Goal: Task Accomplishment & Management: Use online tool/utility

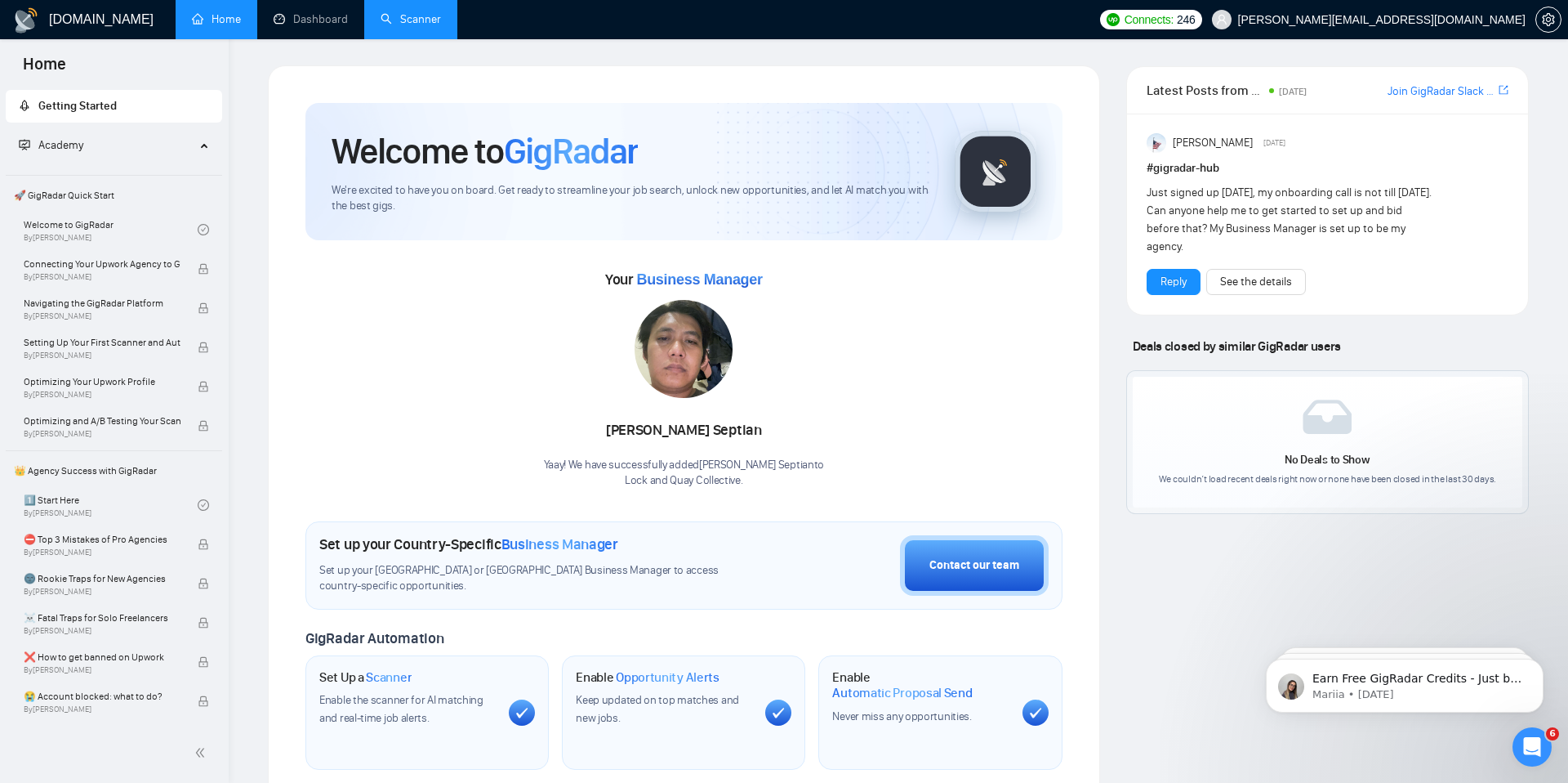
click at [416, 26] on link "Scanner" at bounding box center [410, 19] width 60 height 14
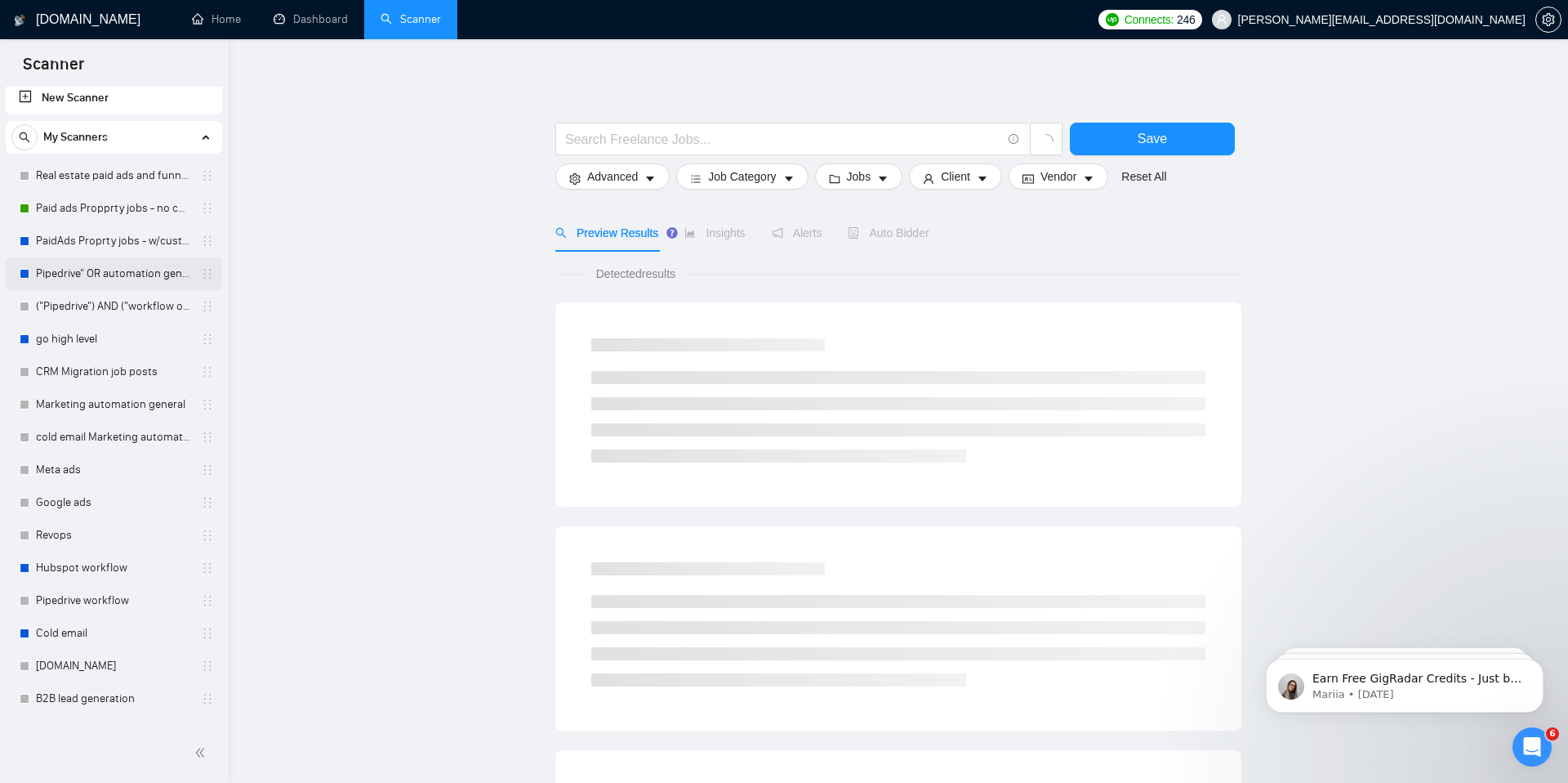
scroll to position [19, 0]
click at [99, 169] on link "Real estate paid ads and funnels" at bounding box center [113, 164] width 155 height 32
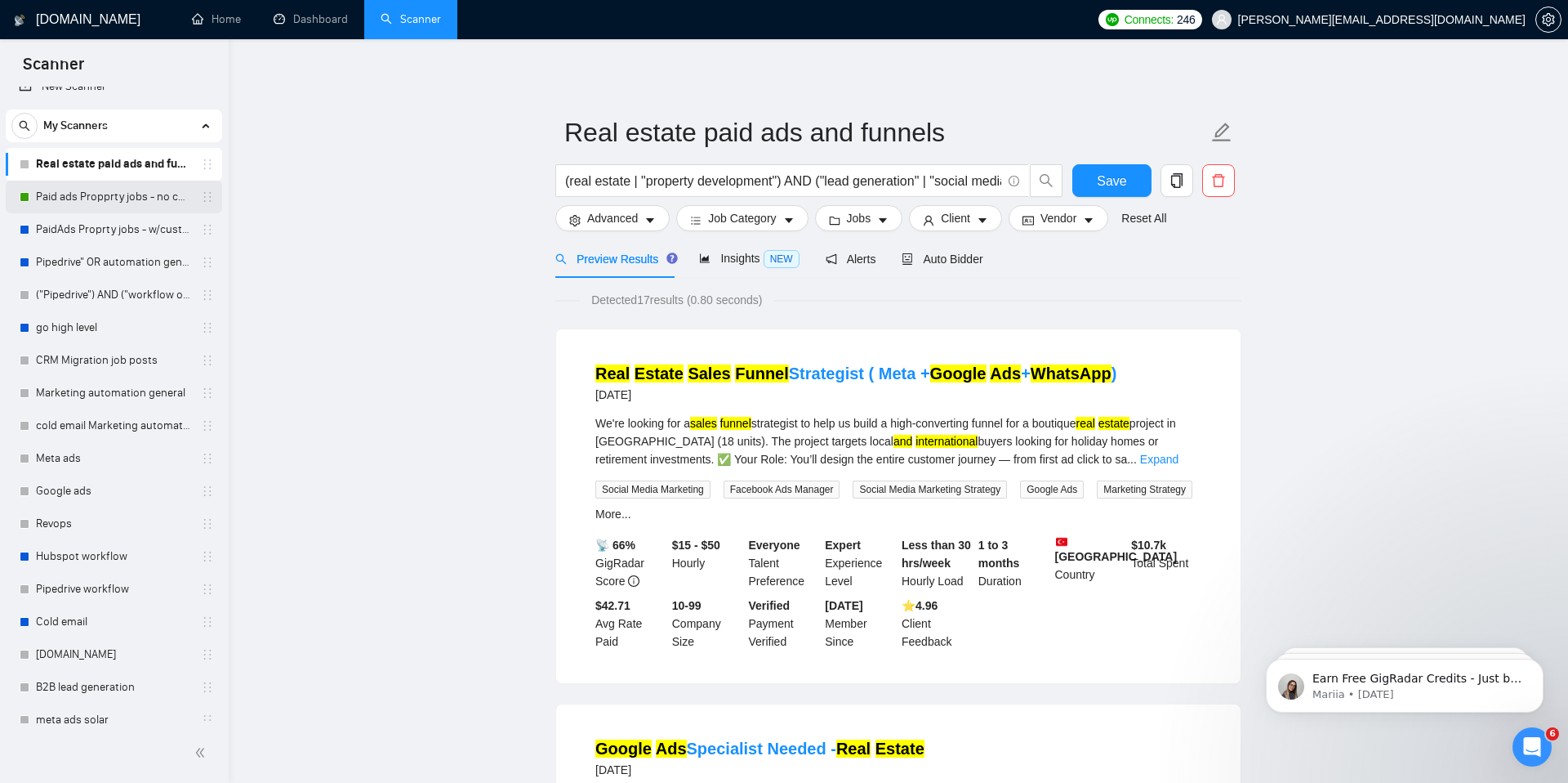
click at [105, 207] on link "Paid ads Propprty jobs - no custom questions" at bounding box center [113, 196] width 155 height 32
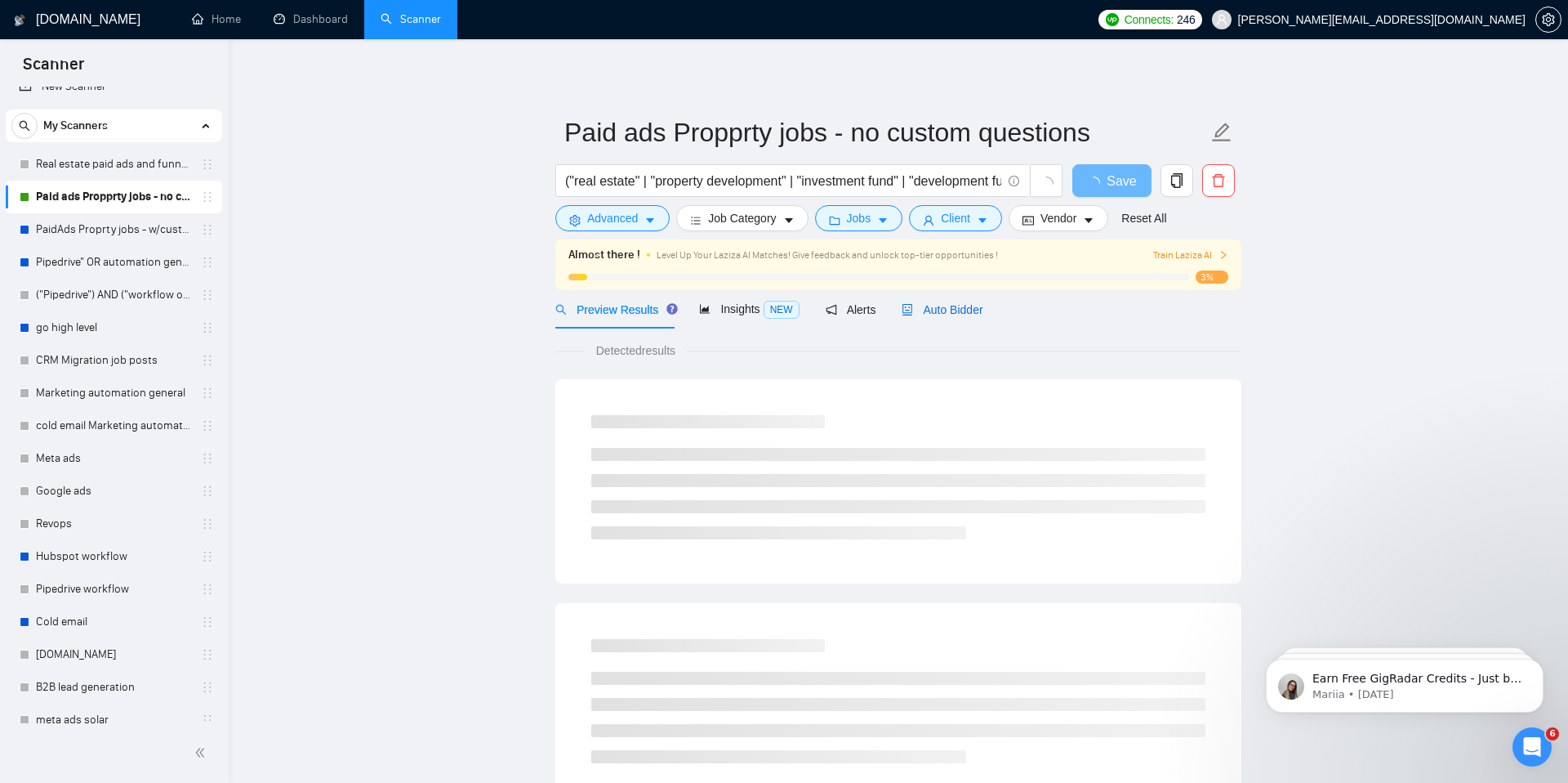
click at [960, 308] on span "Auto Bidder" at bounding box center [942, 309] width 80 height 13
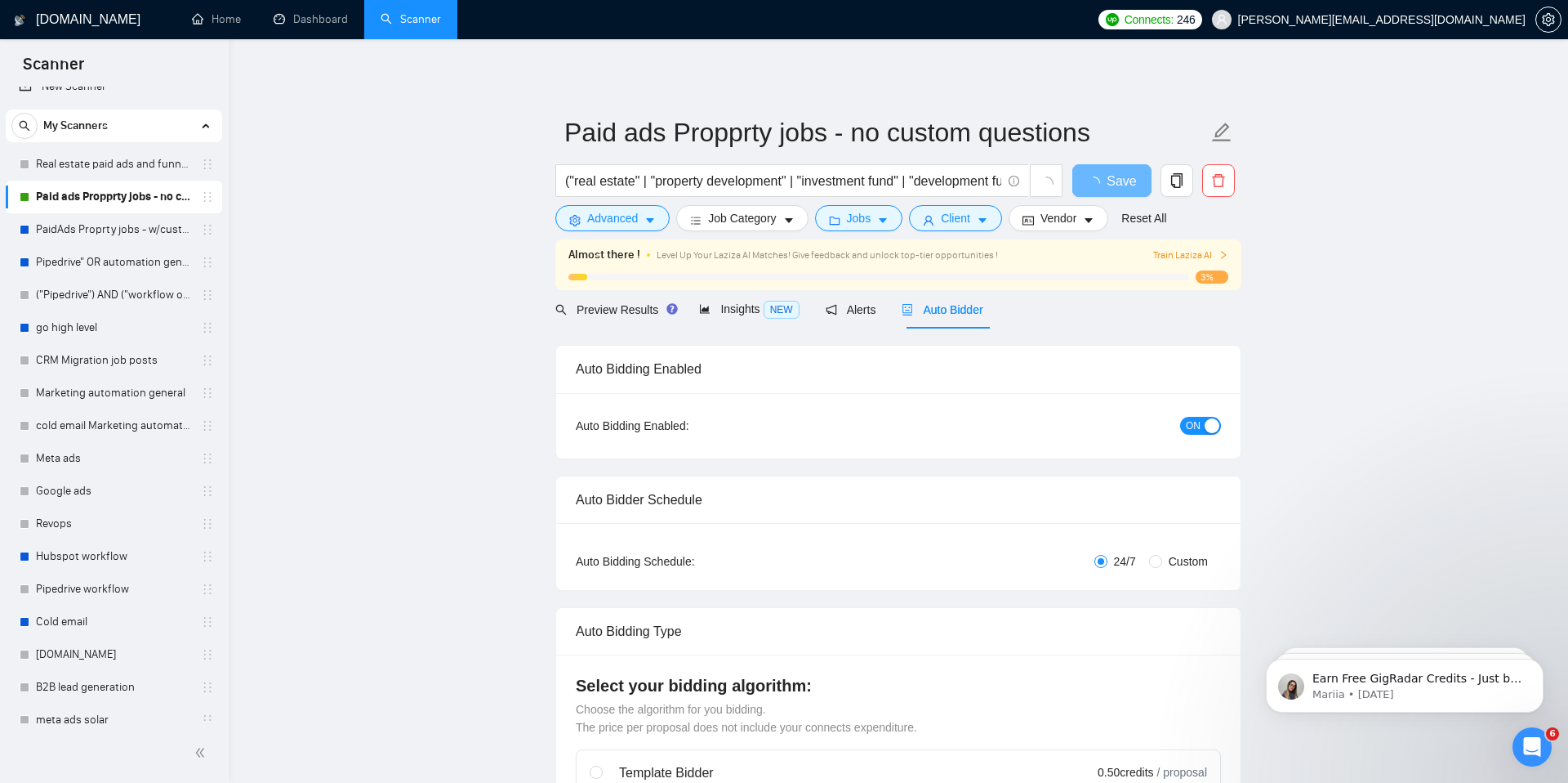
checkbox input "true"
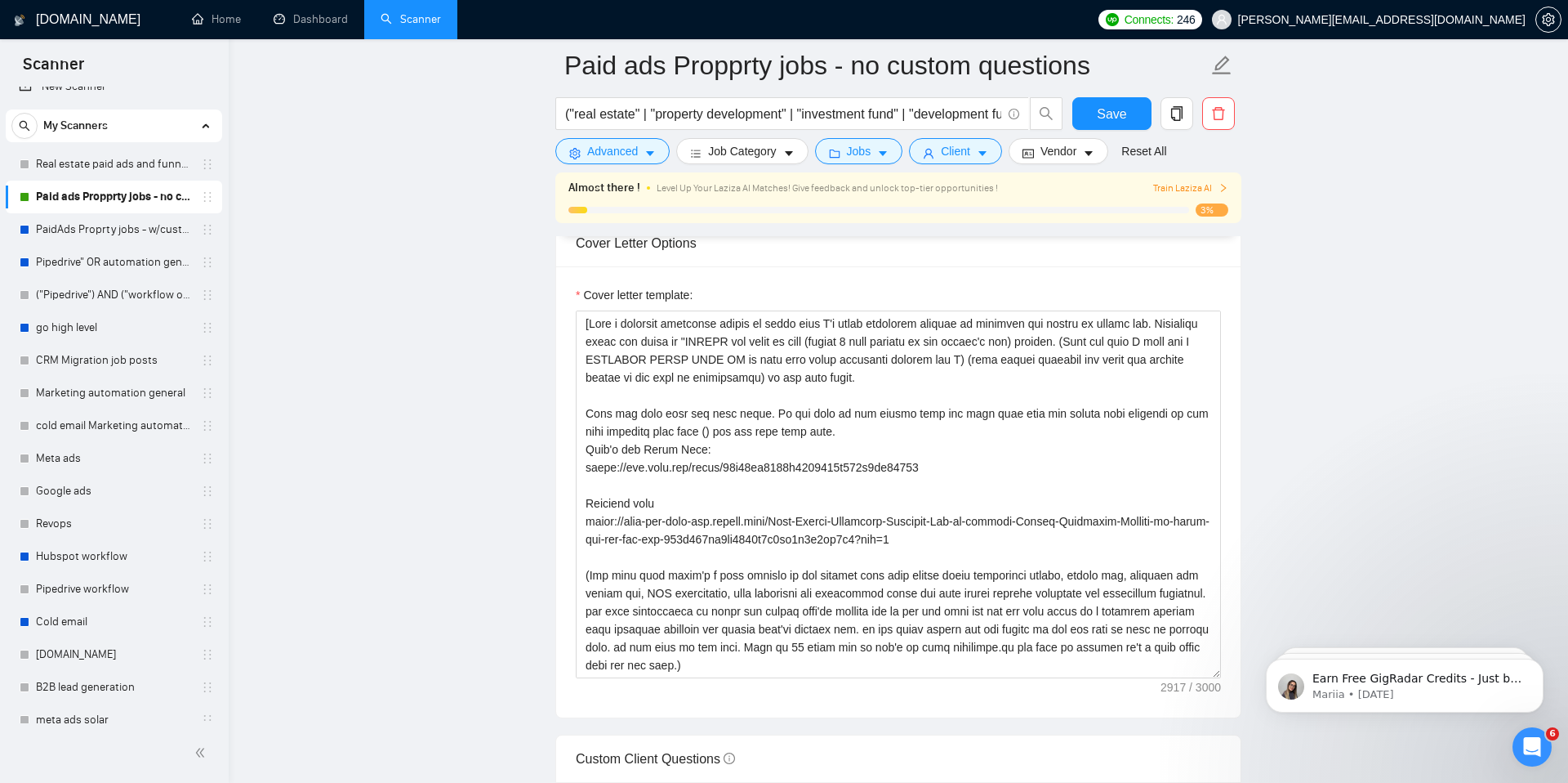
scroll to position [1796, 0]
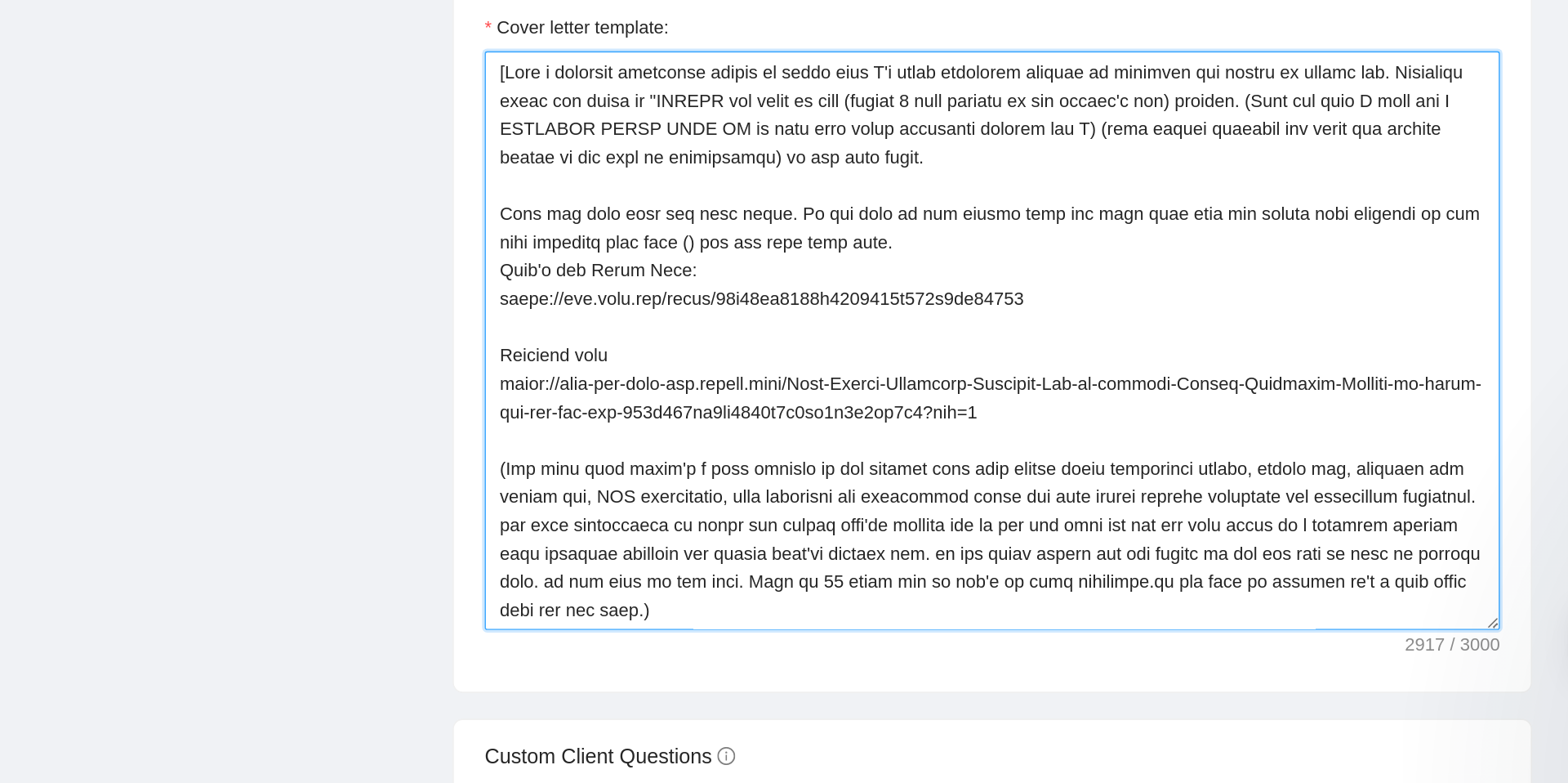
click at [789, 491] on textarea "Cover letter template:" at bounding box center [898, 495] width 645 height 367
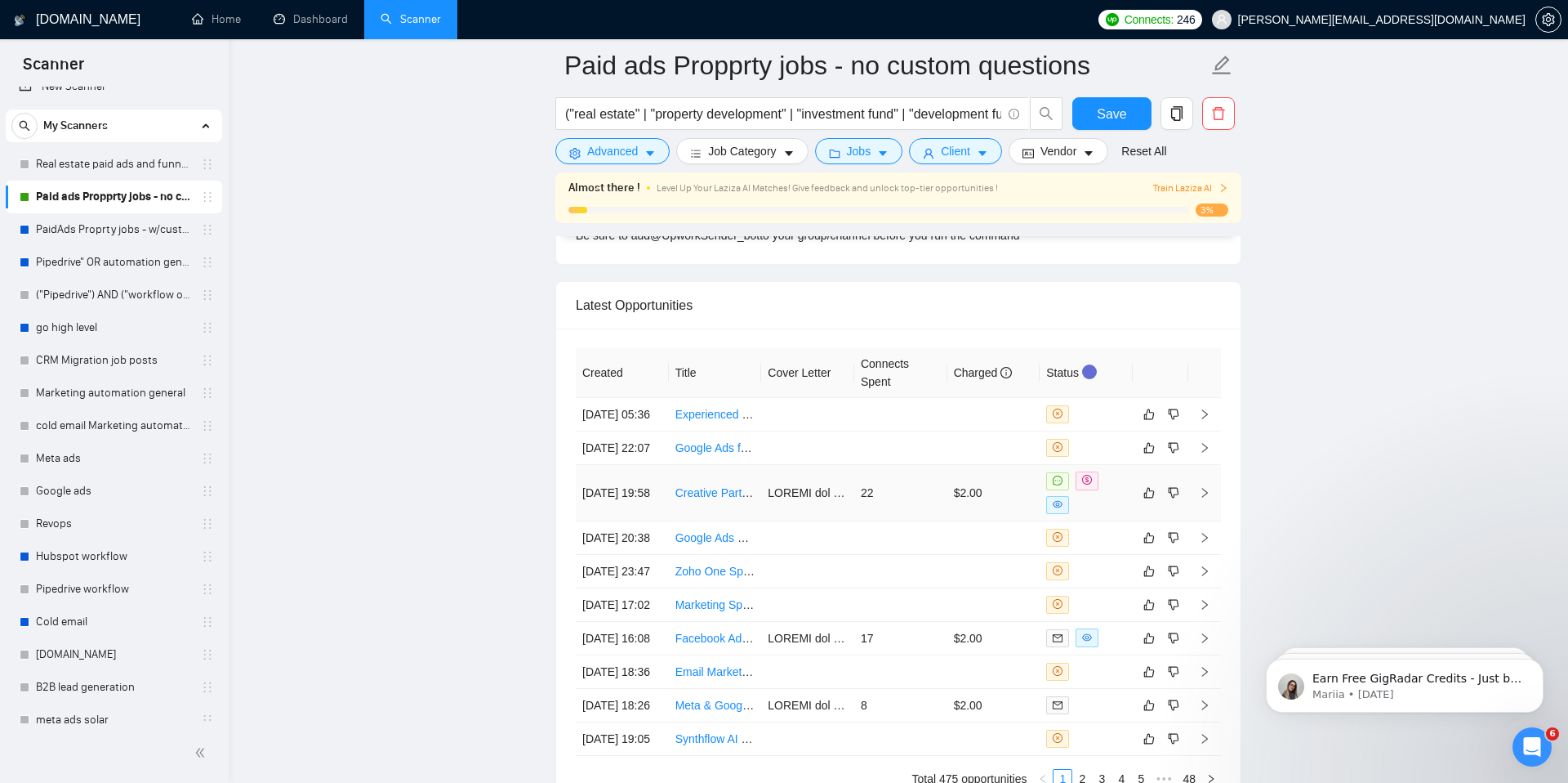
scroll to position [4310, 0]
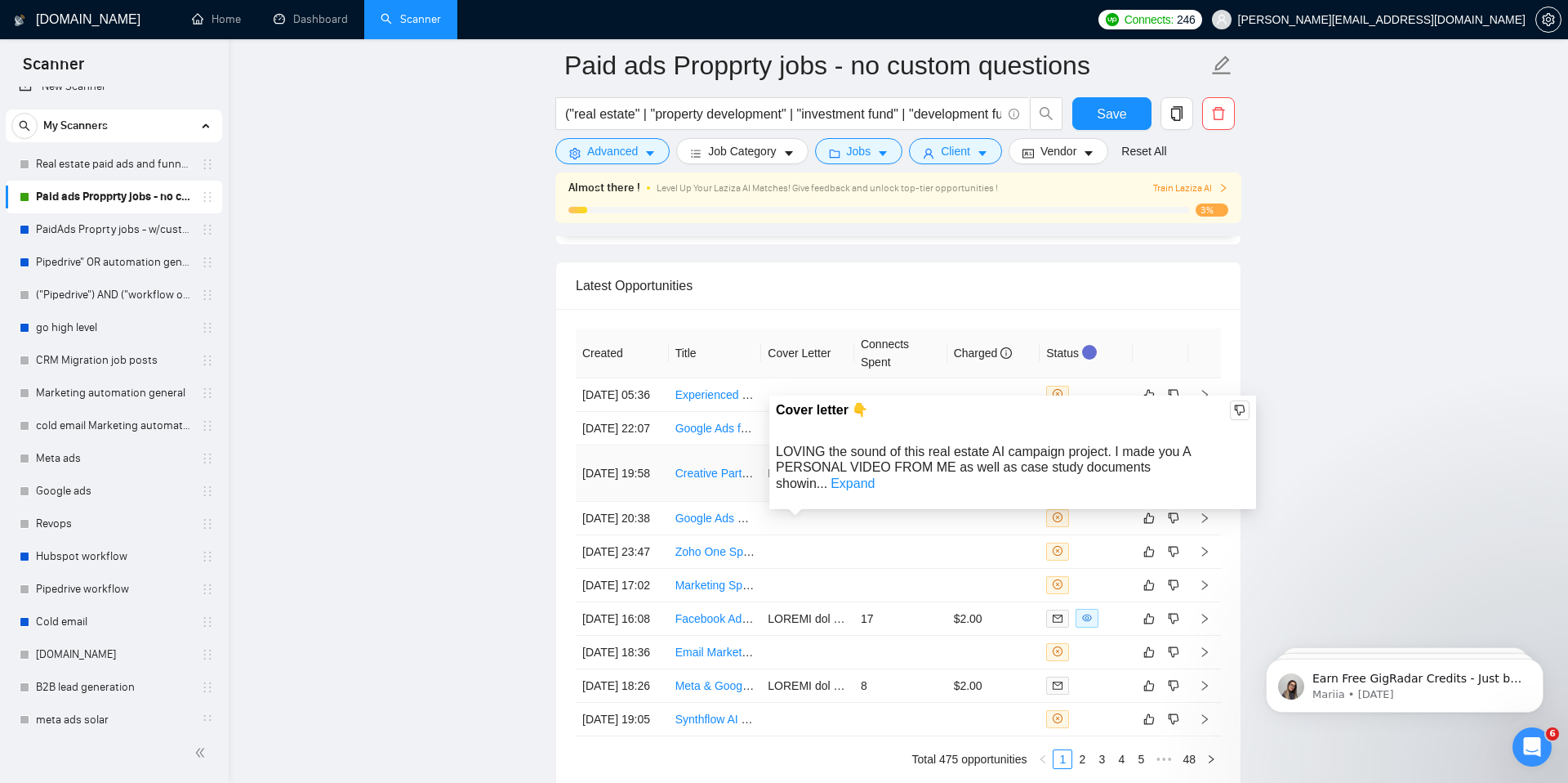
click at [812, 501] on td at bounding box center [807, 473] width 93 height 56
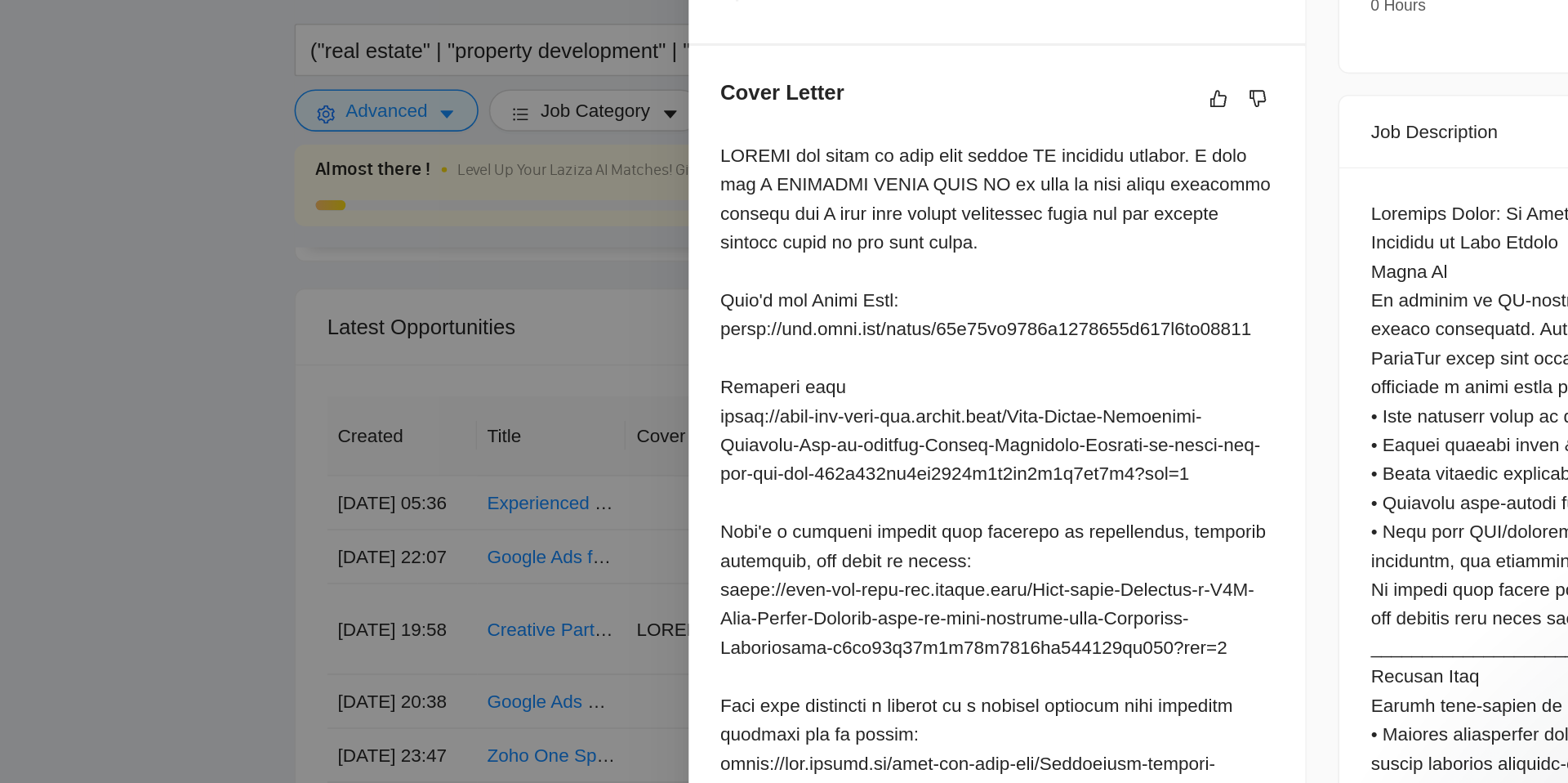
scroll to position [562, 0]
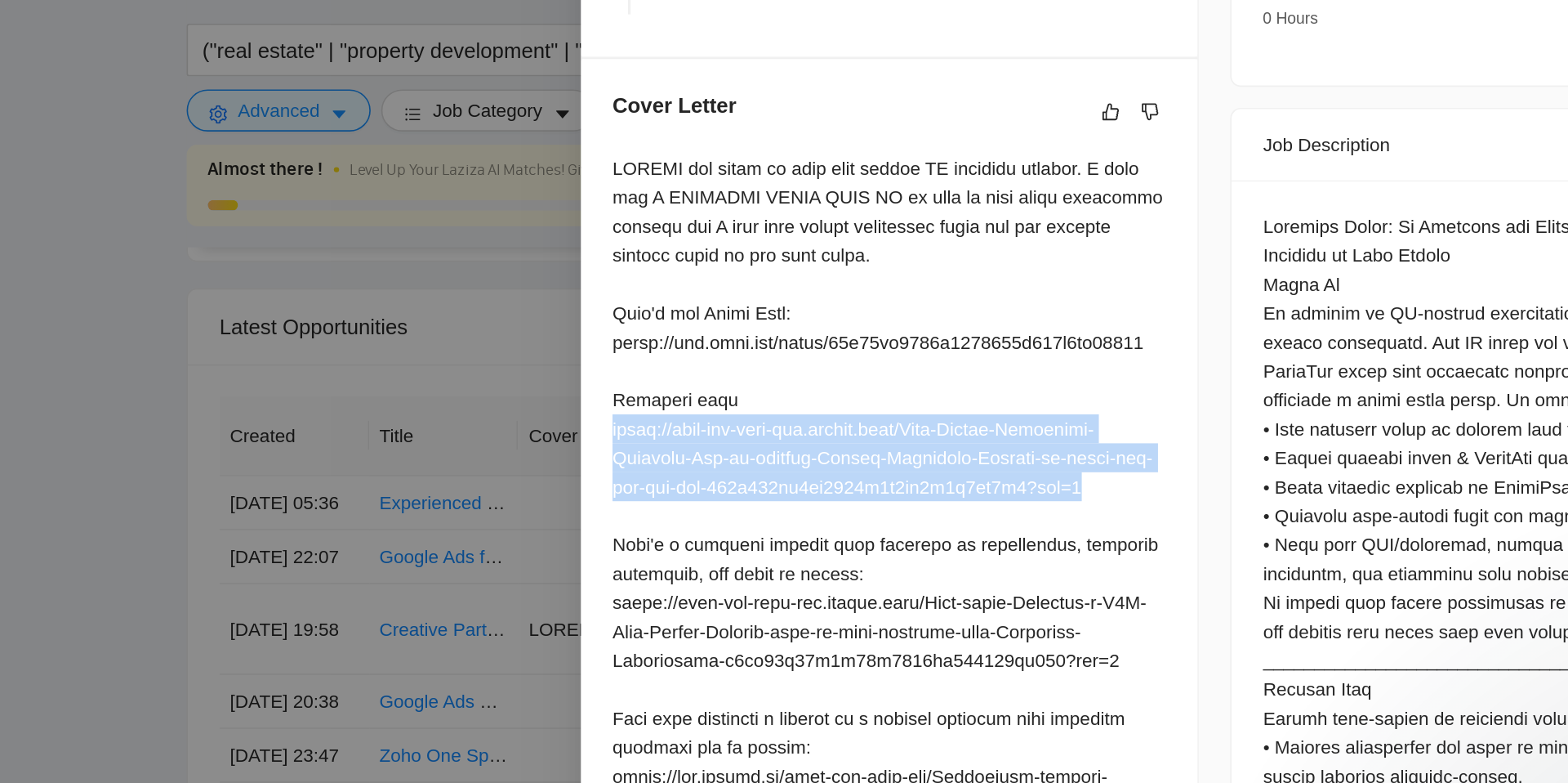
drag, startPoint x: 1160, startPoint y: 404, endPoint x: 814, endPoint y: 370, distance: 347.7
click at [814, 370] on div "Cover Letter" at bounding box center [992, 476] width 383 height 714
copy div "[URL][DOMAIN_NAME]"
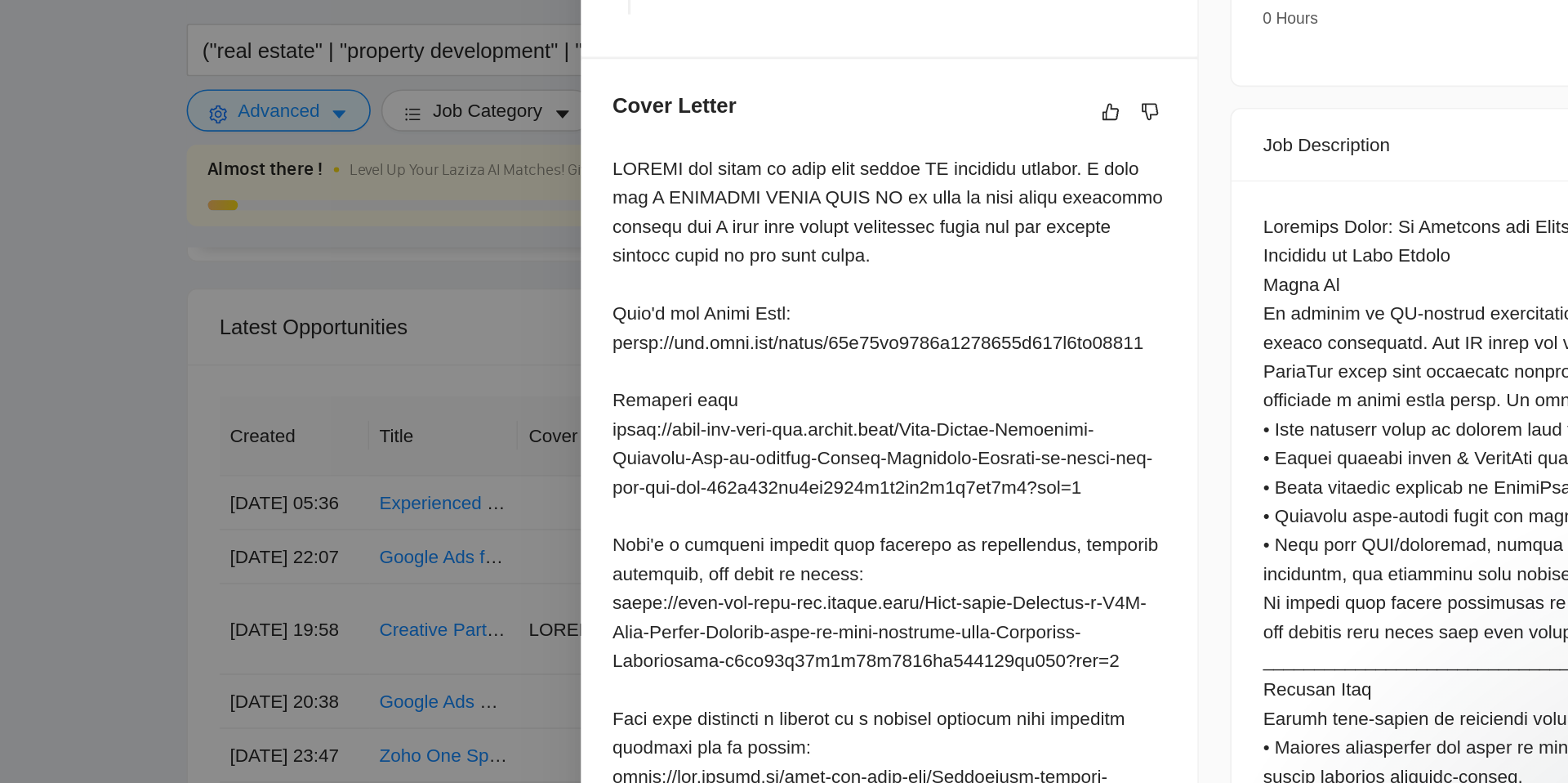
click at [647, 328] on div at bounding box center [784, 391] width 1568 height 783
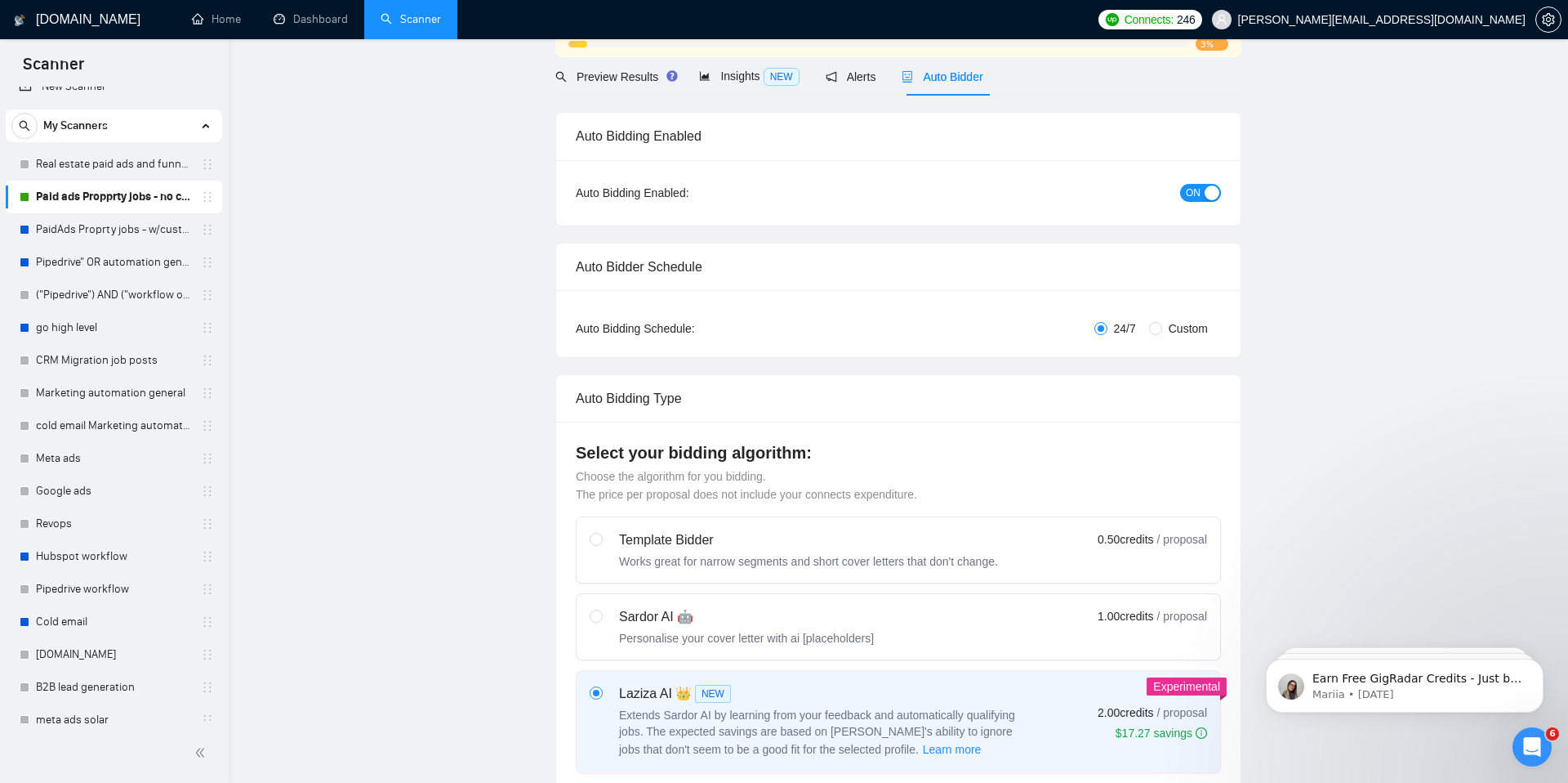
scroll to position [0, 0]
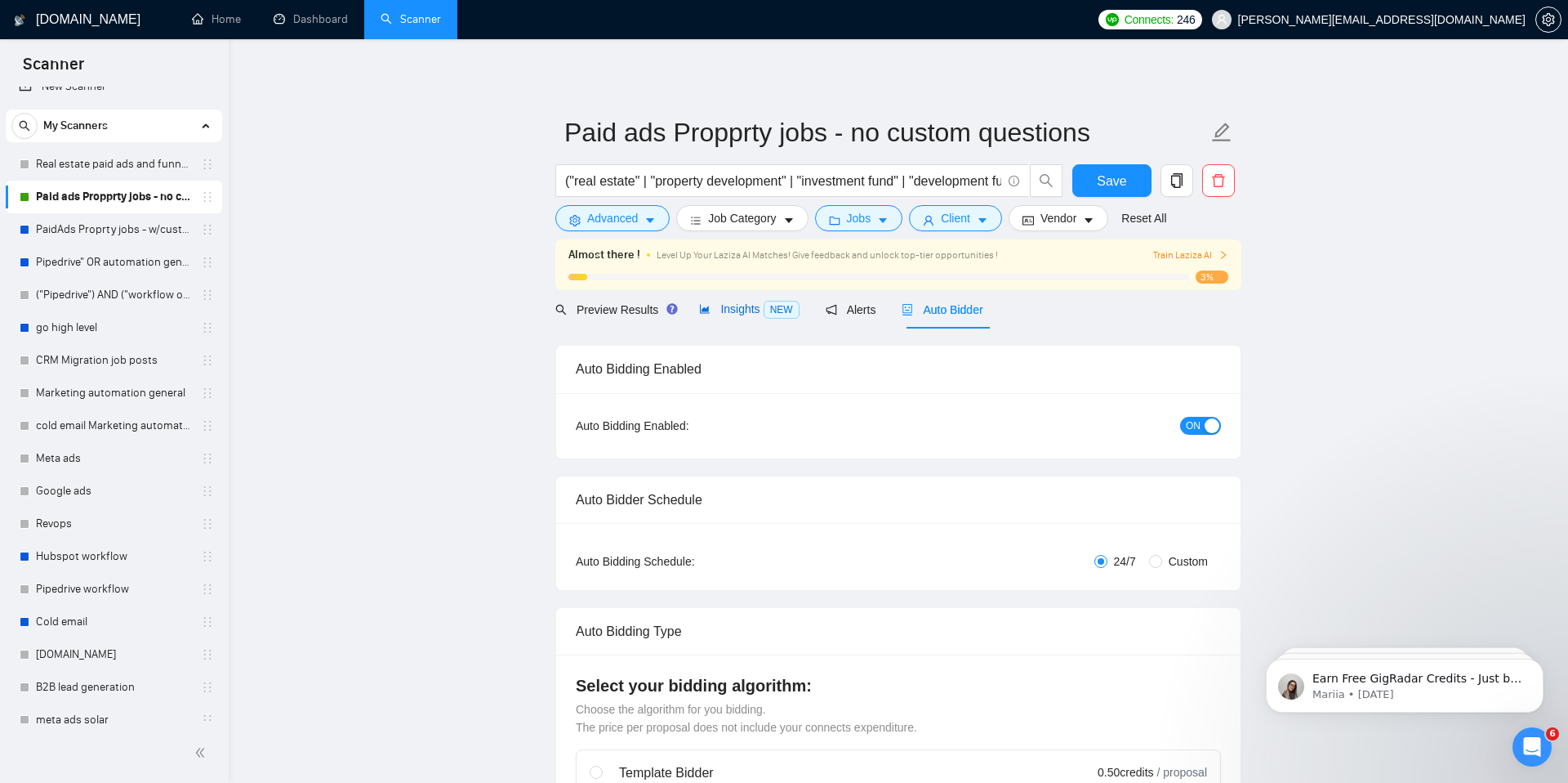
click at [736, 312] on span "Insights NEW" at bounding box center [749, 309] width 100 height 13
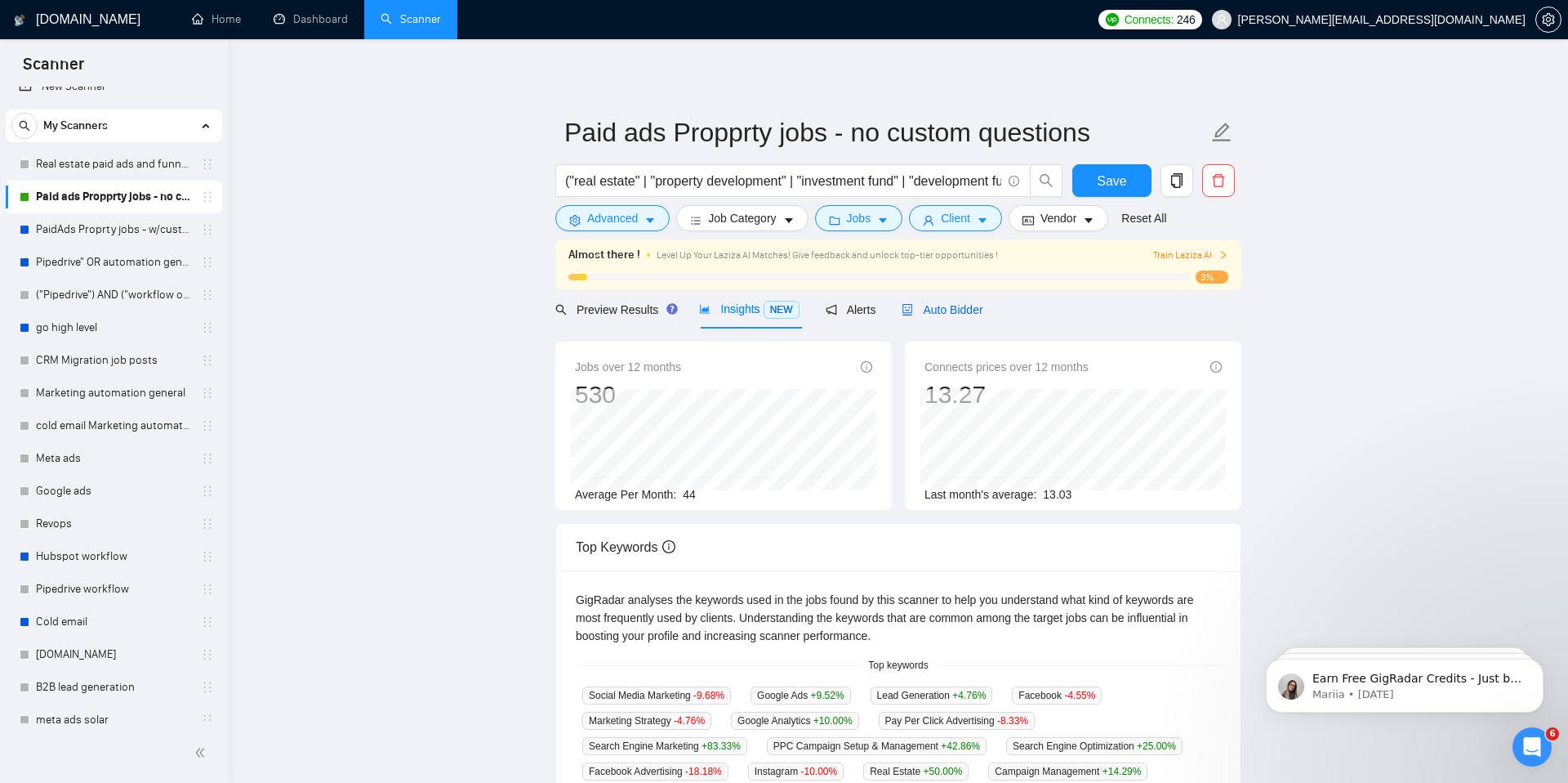
click at [948, 306] on span "Auto Bidder" at bounding box center [942, 309] width 80 height 13
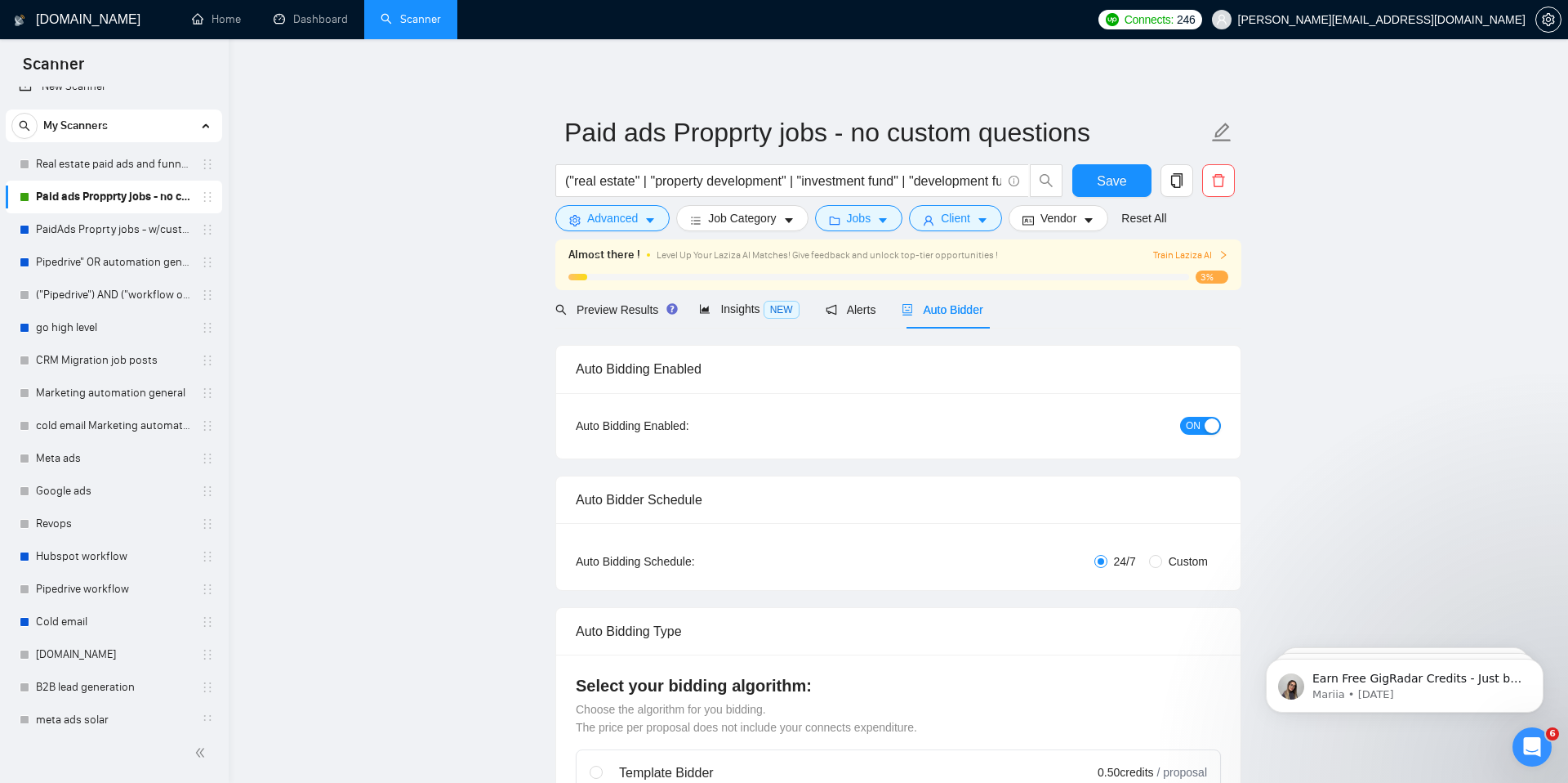
checkbox input "true"
click at [317, 26] on link "Dashboard" at bounding box center [310, 19] width 74 height 14
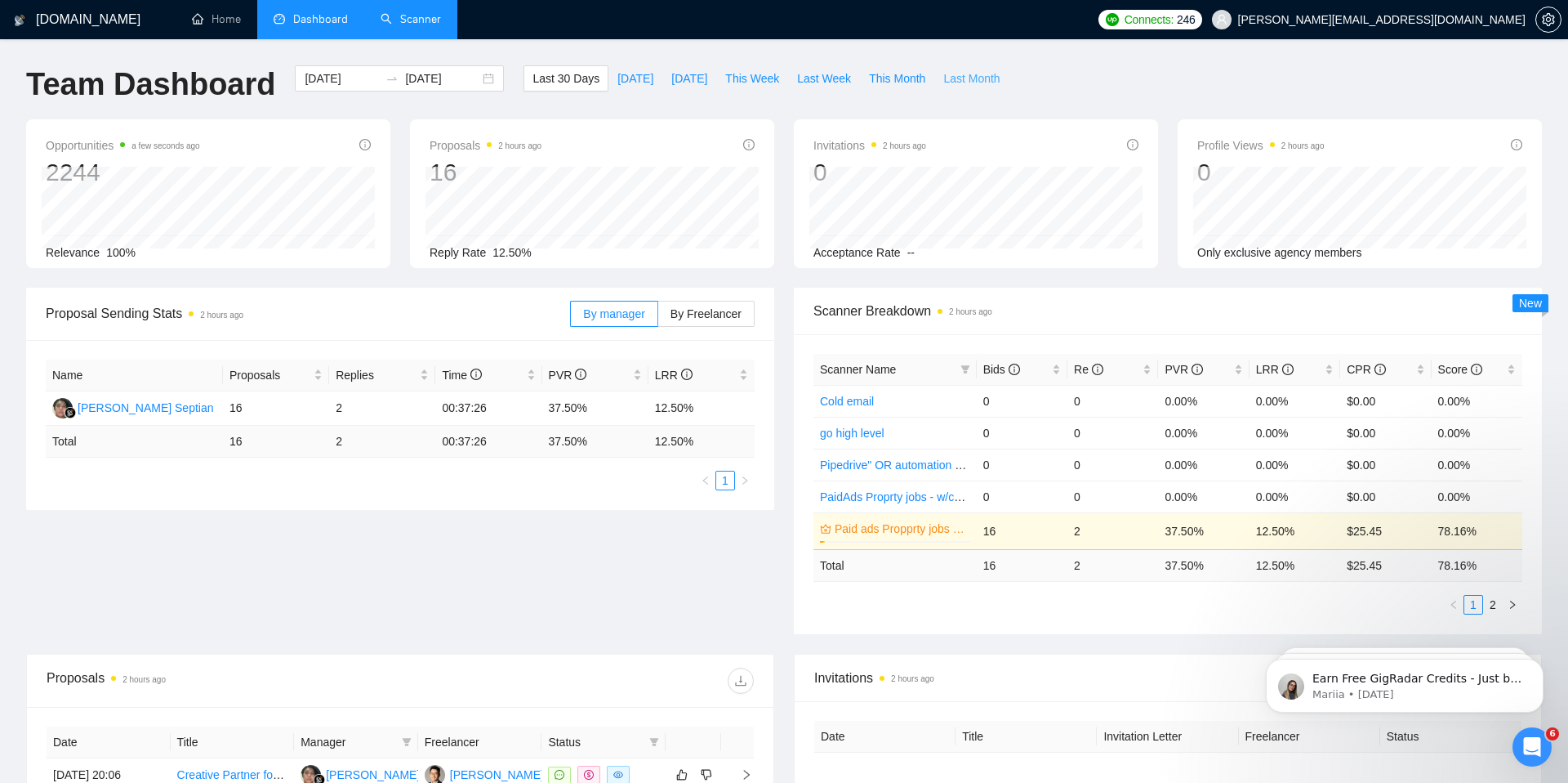
click at [974, 86] on span "Last Month" at bounding box center [972, 78] width 56 height 18
type input "[DATE]"
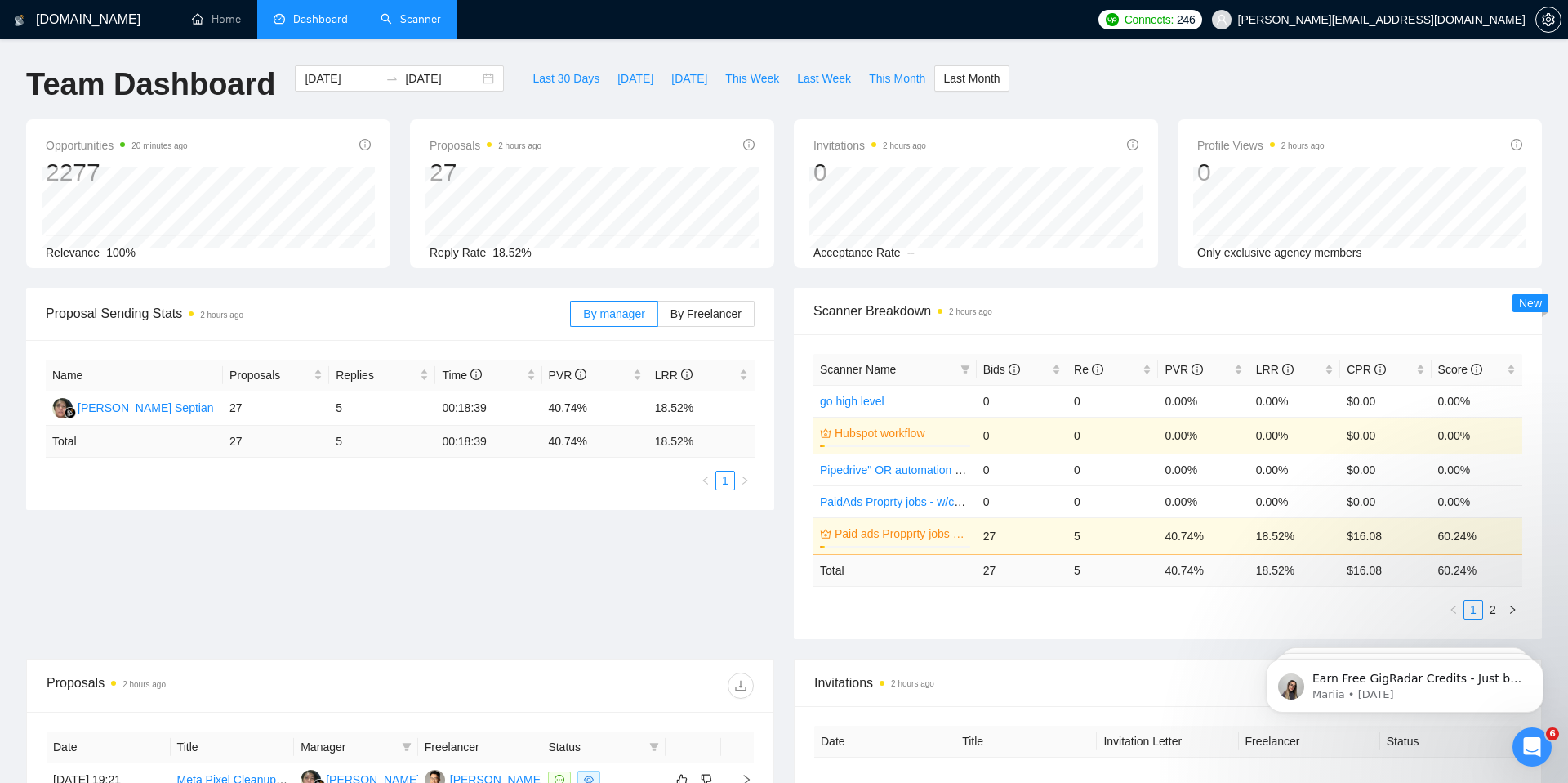
click at [405, 26] on link "Scanner" at bounding box center [410, 19] width 60 height 14
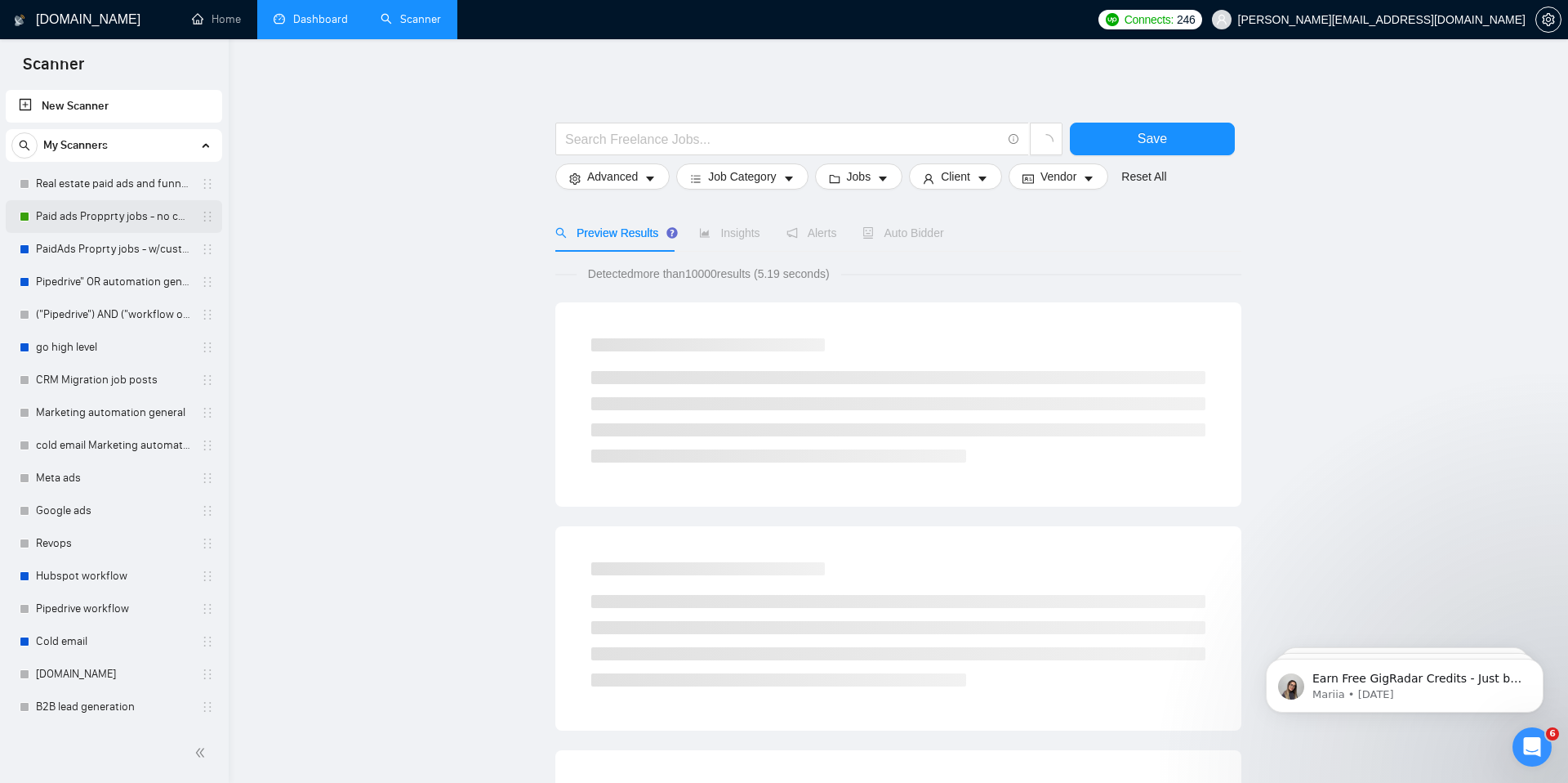
click at [87, 220] on link "Paid ads Propprty jobs - no custom questions" at bounding box center [113, 216] width 155 height 32
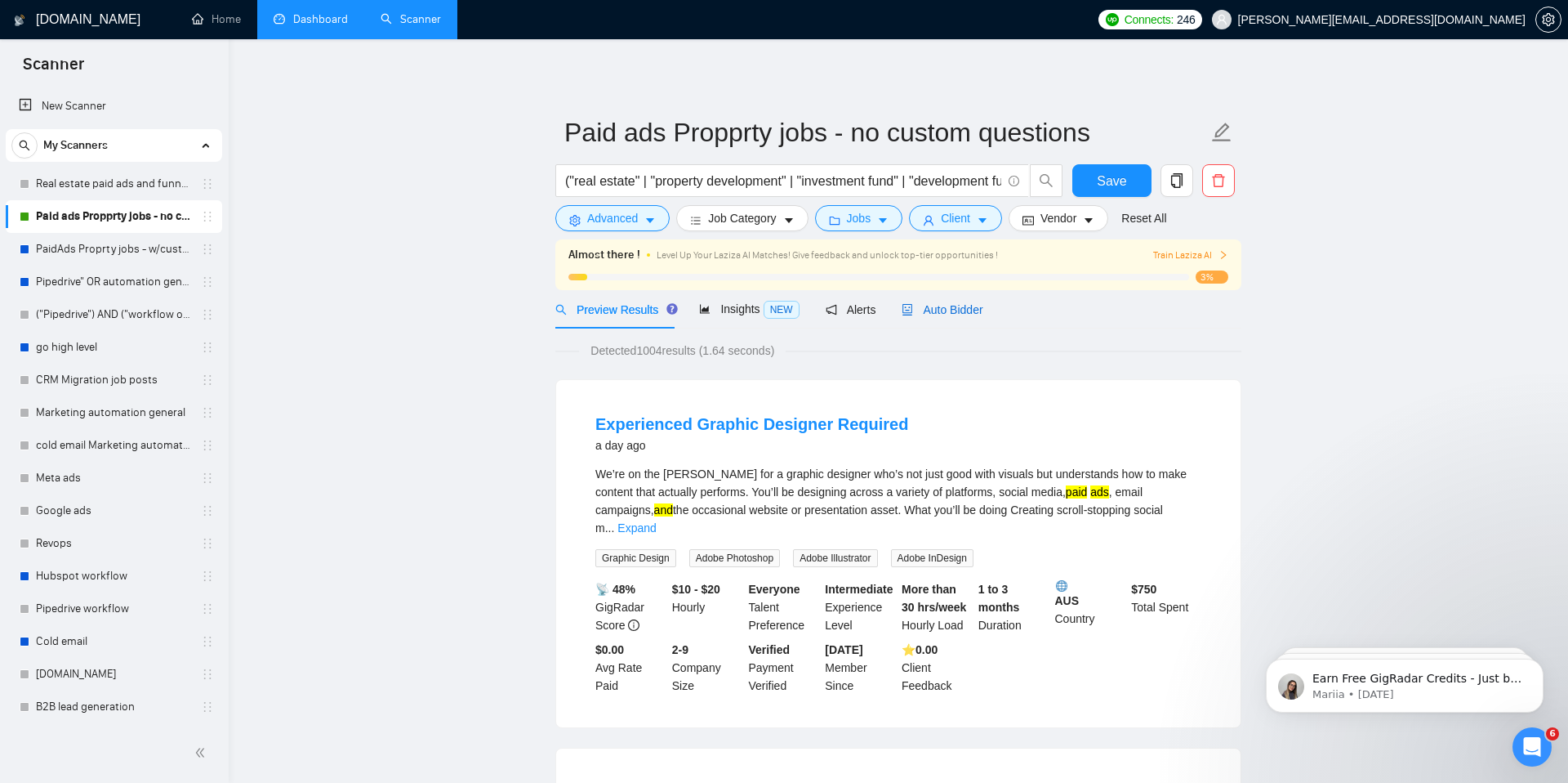
click at [951, 313] on span "Auto Bidder" at bounding box center [942, 309] width 80 height 13
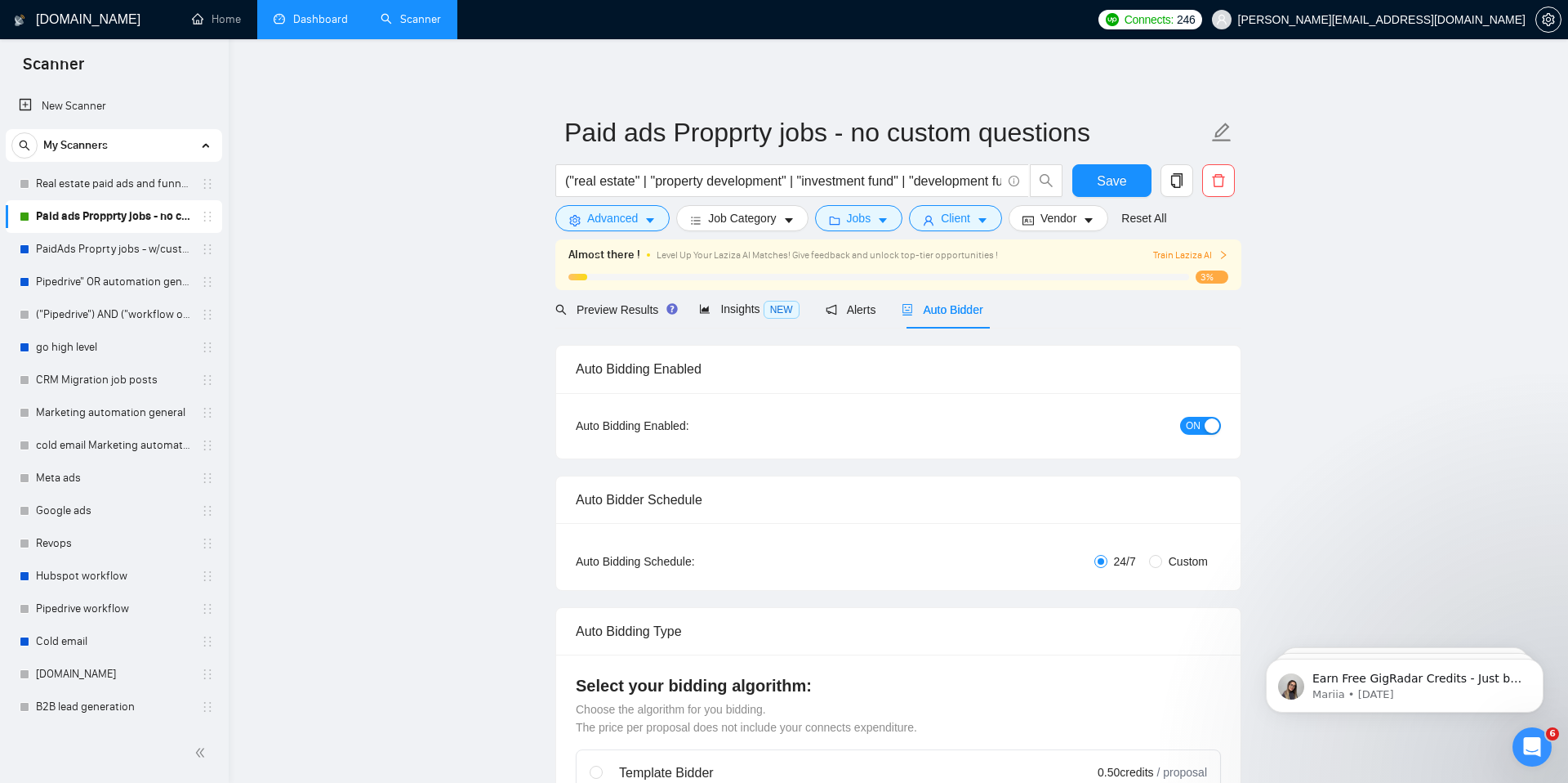
checkbox input "true"
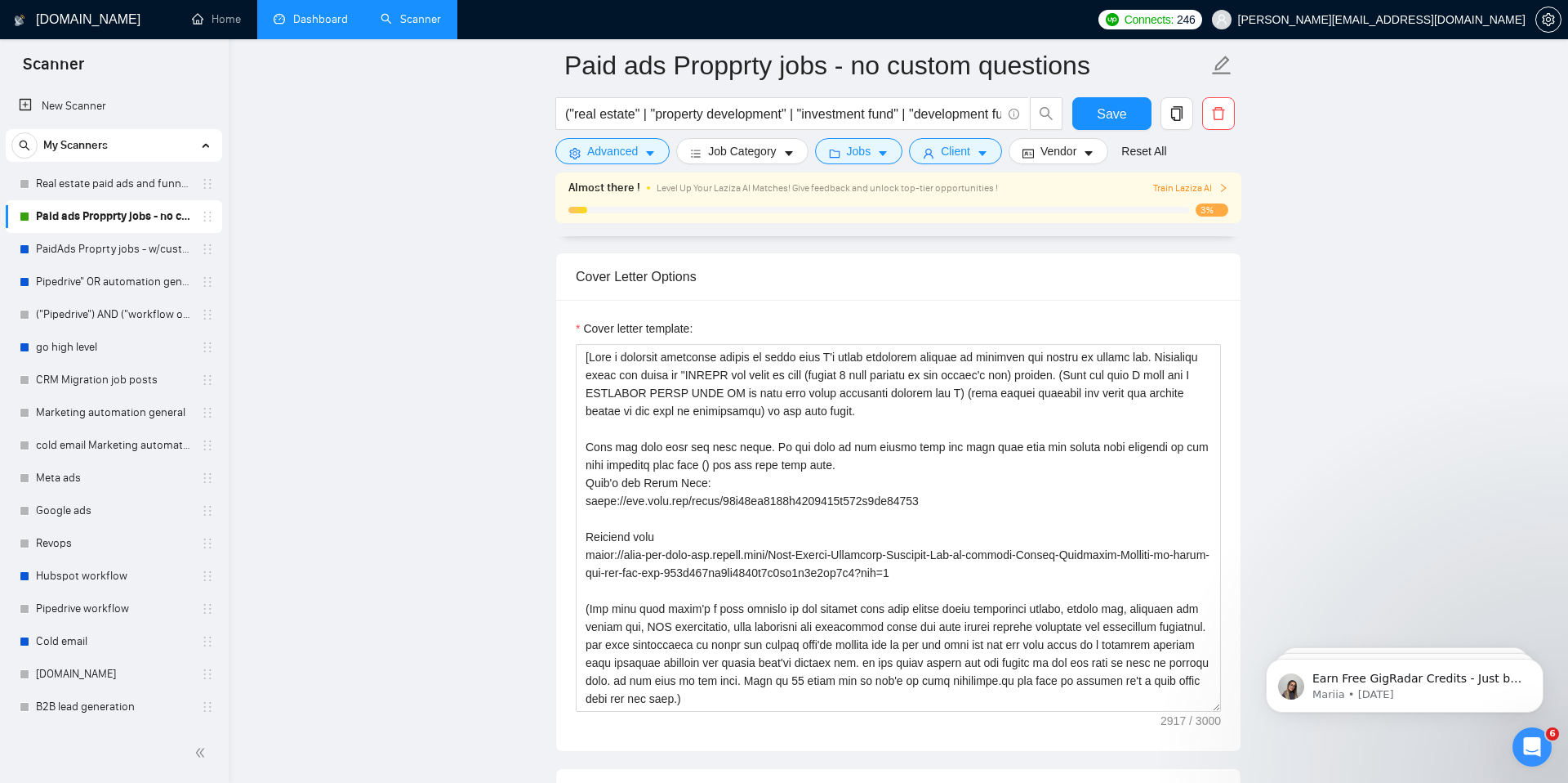
scroll to position [1762, 0]
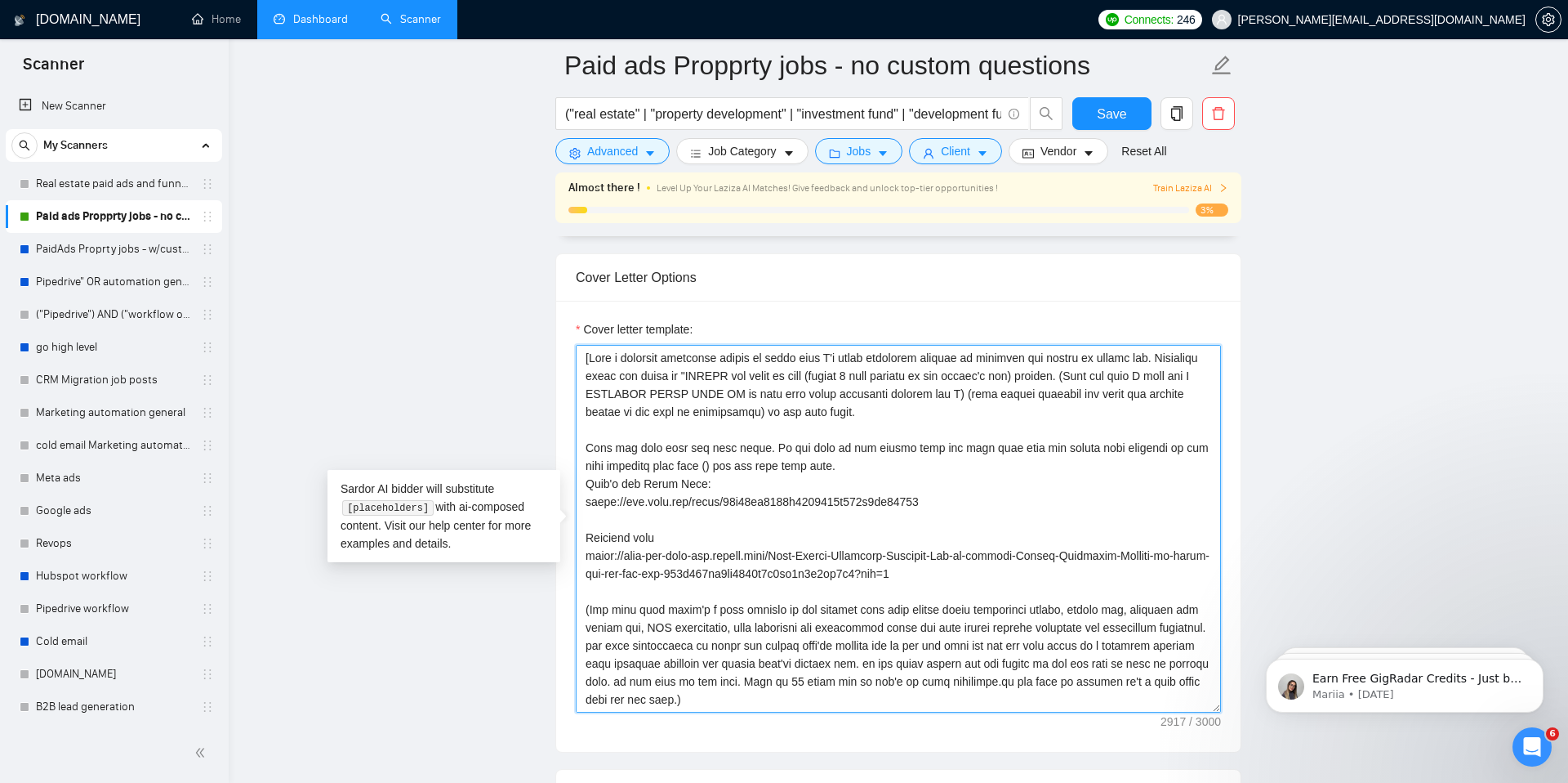
drag, startPoint x: 757, startPoint y: 375, endPoint x: 1092, endPoint y: 371, distance: 335.0
click at [1092, 371] on textarea "Cover letter template:" at bounding box center [898, 528] width 645 height 367
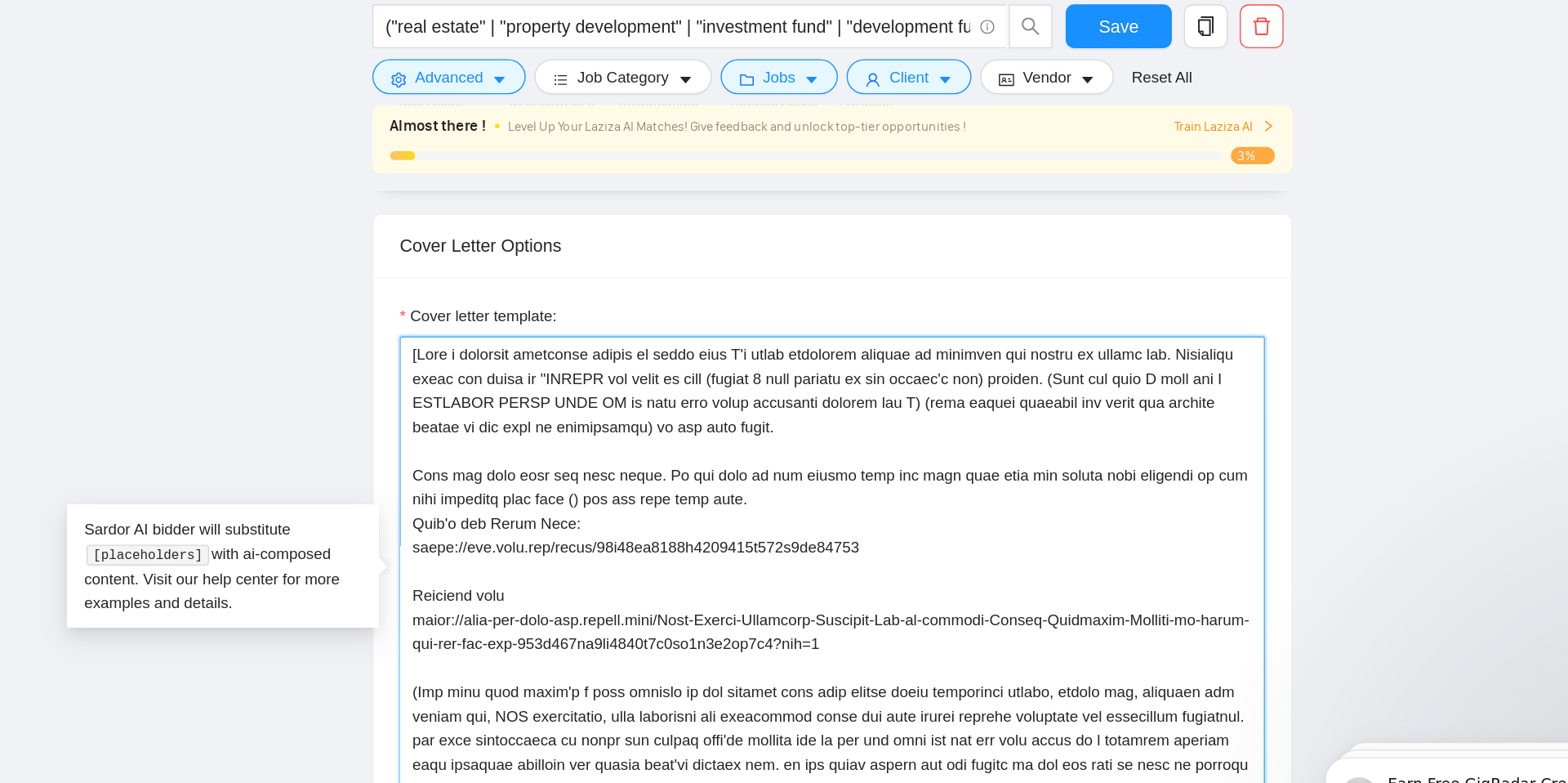
click at [1002, 386] on textarea "Cover letter template:" at bounding box center [898, 528] width 645 height 367
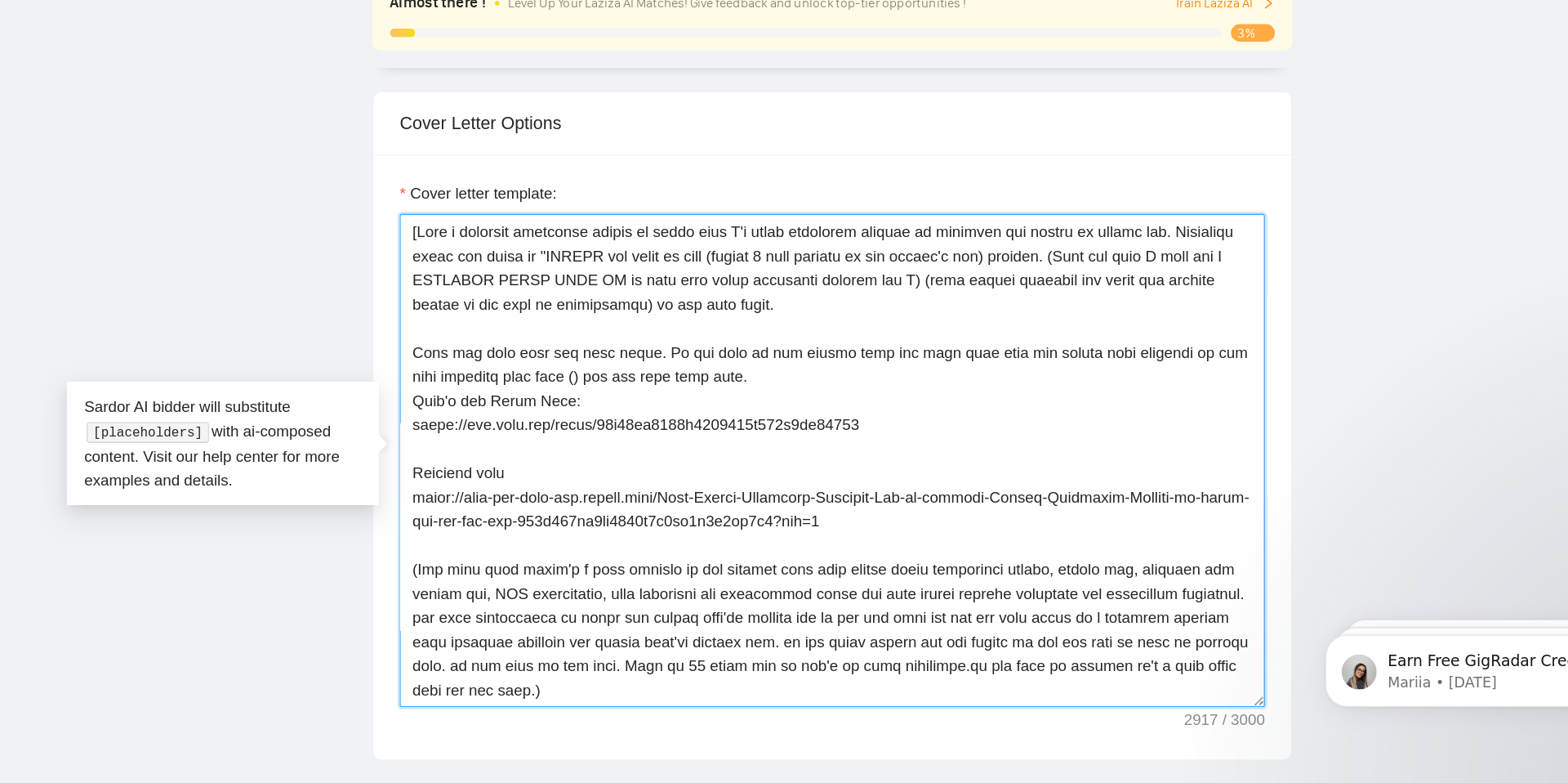
drag, startPoint x: 637, startPoint y: 448, endPoint x: 833, endPoint y: 488, distance: 200.0
click at [833, 488] on textarea "Cover letter template:" at bounding box center [898, 528] width 645 height 367
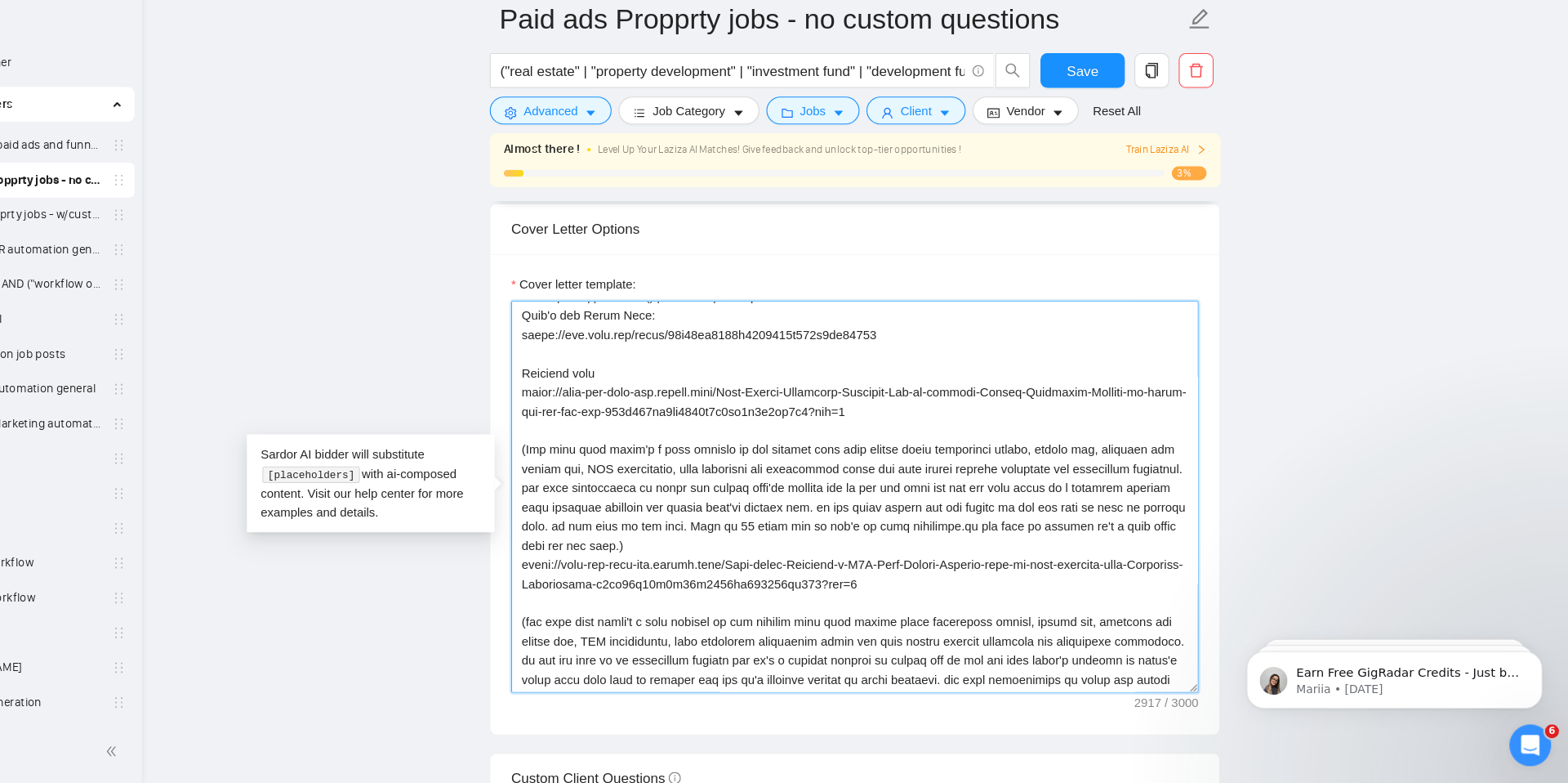
scroll to position [127, 0]
drag, startPoint x: 805, startPoint y: 464, endPoint x: 770, endPoint y: 553, distance: 95.6
click at [770, 553] on textarea "Cover letter template:" at bounding box center [898, 514] width 645 height 367
click at [732, 464] on textarea "Cover letter template:" at bounding box center [898, 514] width 645 height 367
drag, startPoint x: 707, startPoint y: 465, endPoint x: 800, endPoint y: 570, distance: 140.3
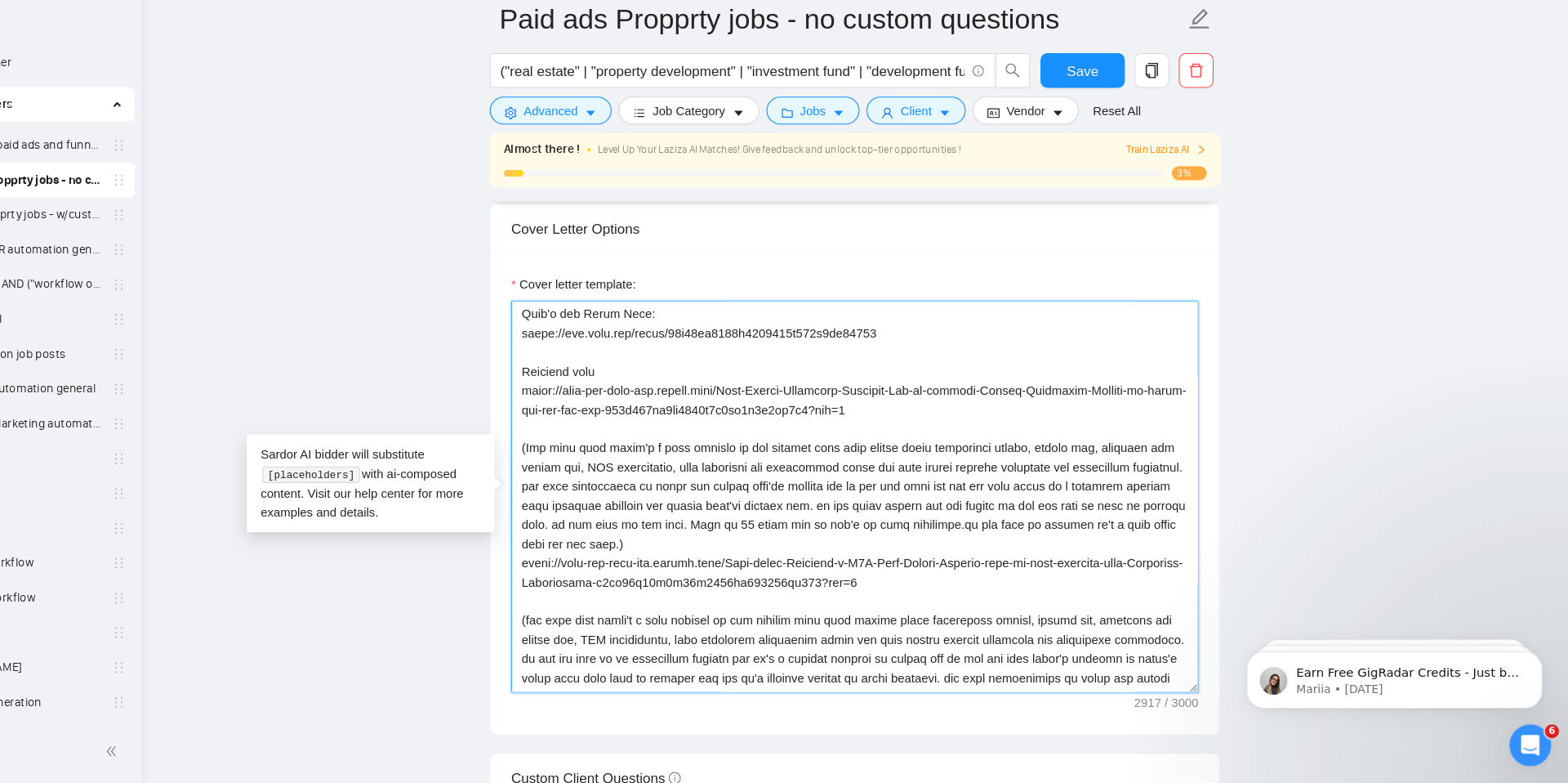
click at [800, 570] on textarea "Cover letter template:" at bounding box center [898, 514] width 645 height 367
click at [842, 572] on textarea "Cover letter template:" at bounding box center [898, 514] width 645 height 367
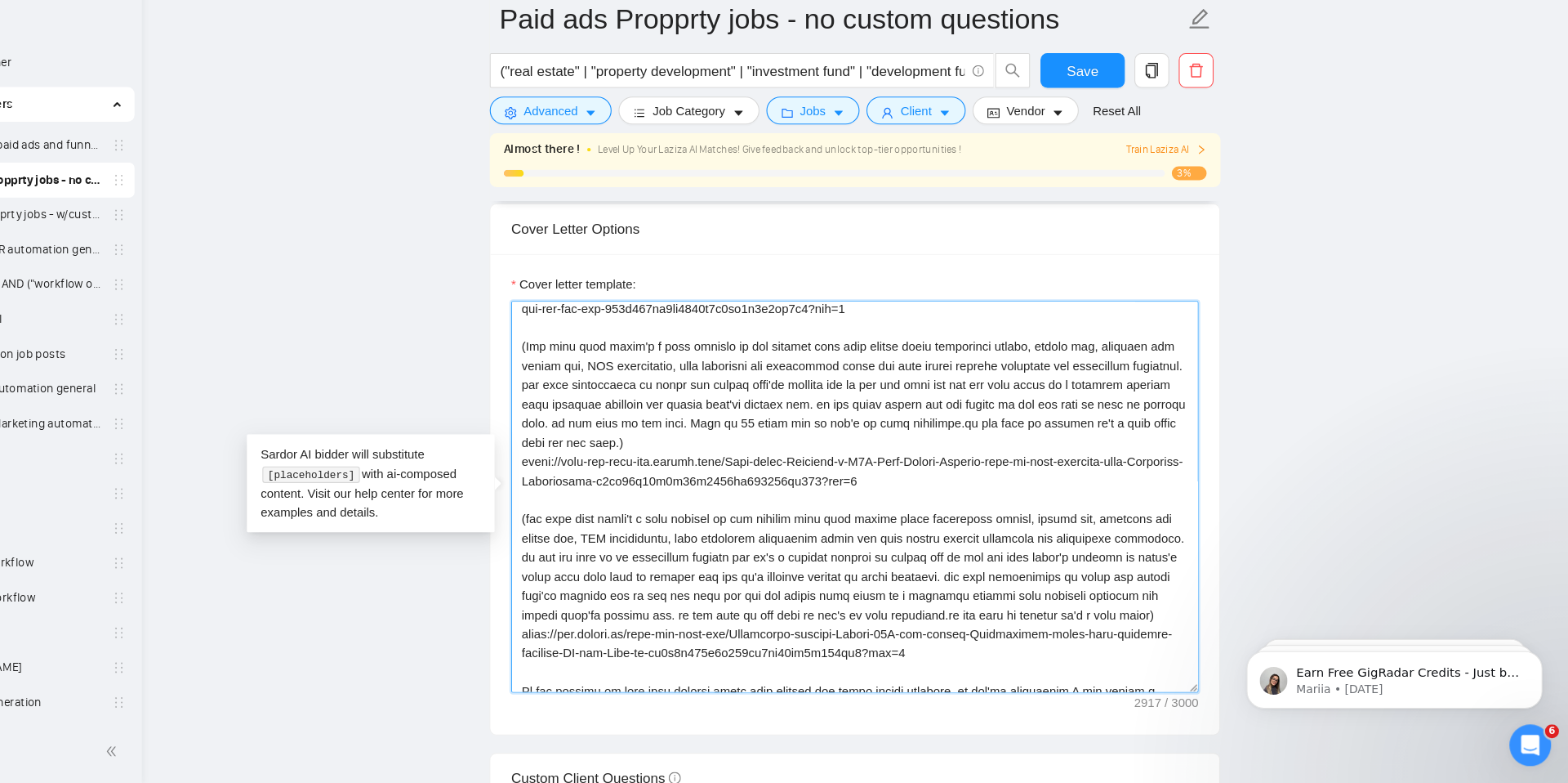
scroll to position [217, 0]
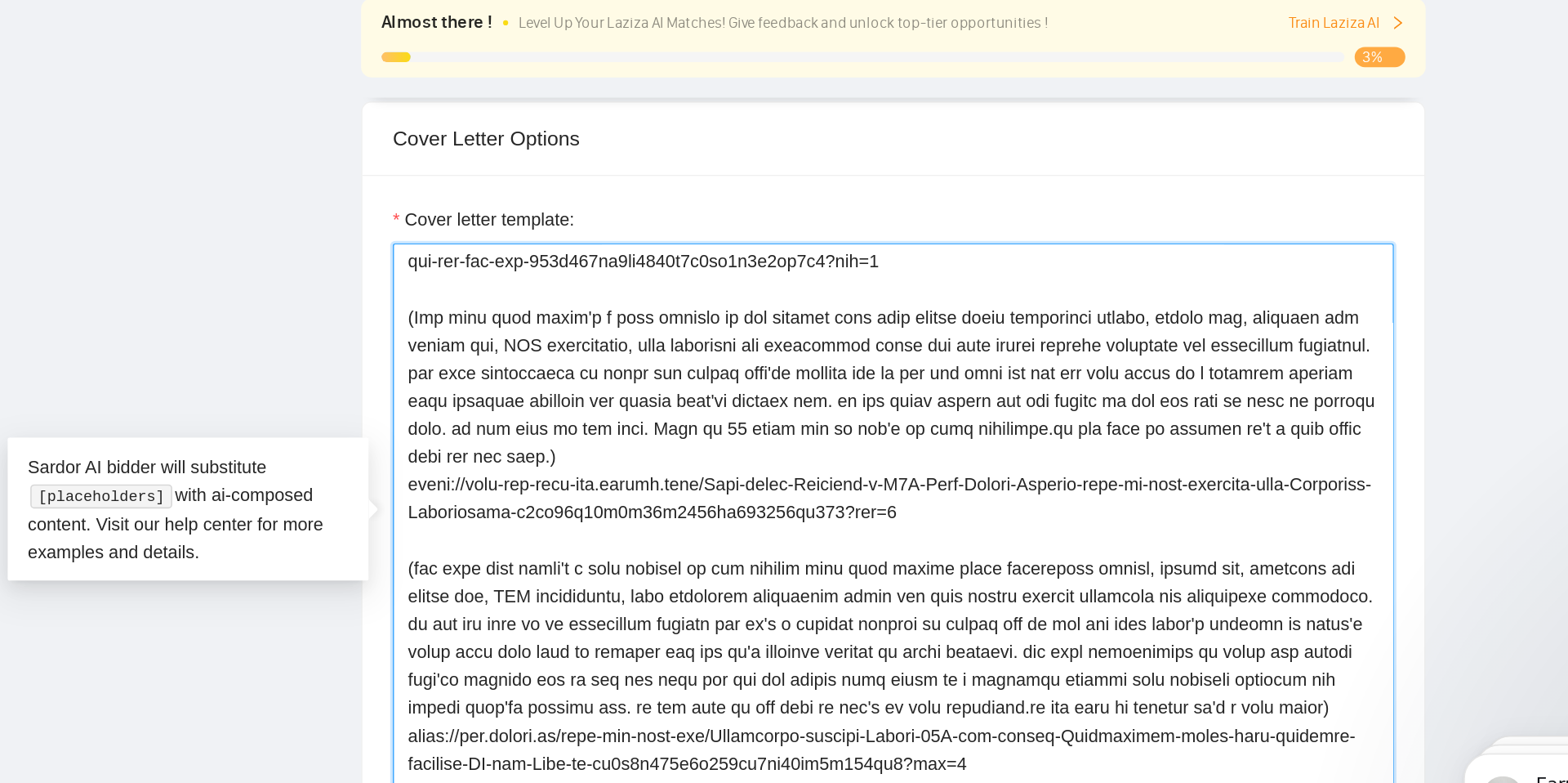
drag, startPoint x: 863, startPoint y: 449, endPoint x: 958, endPoint y: 467, distance: 96.7
click at [958, 467] on textarea "Cover letter template:" at bounding box center [898, 514] width 645 height 367
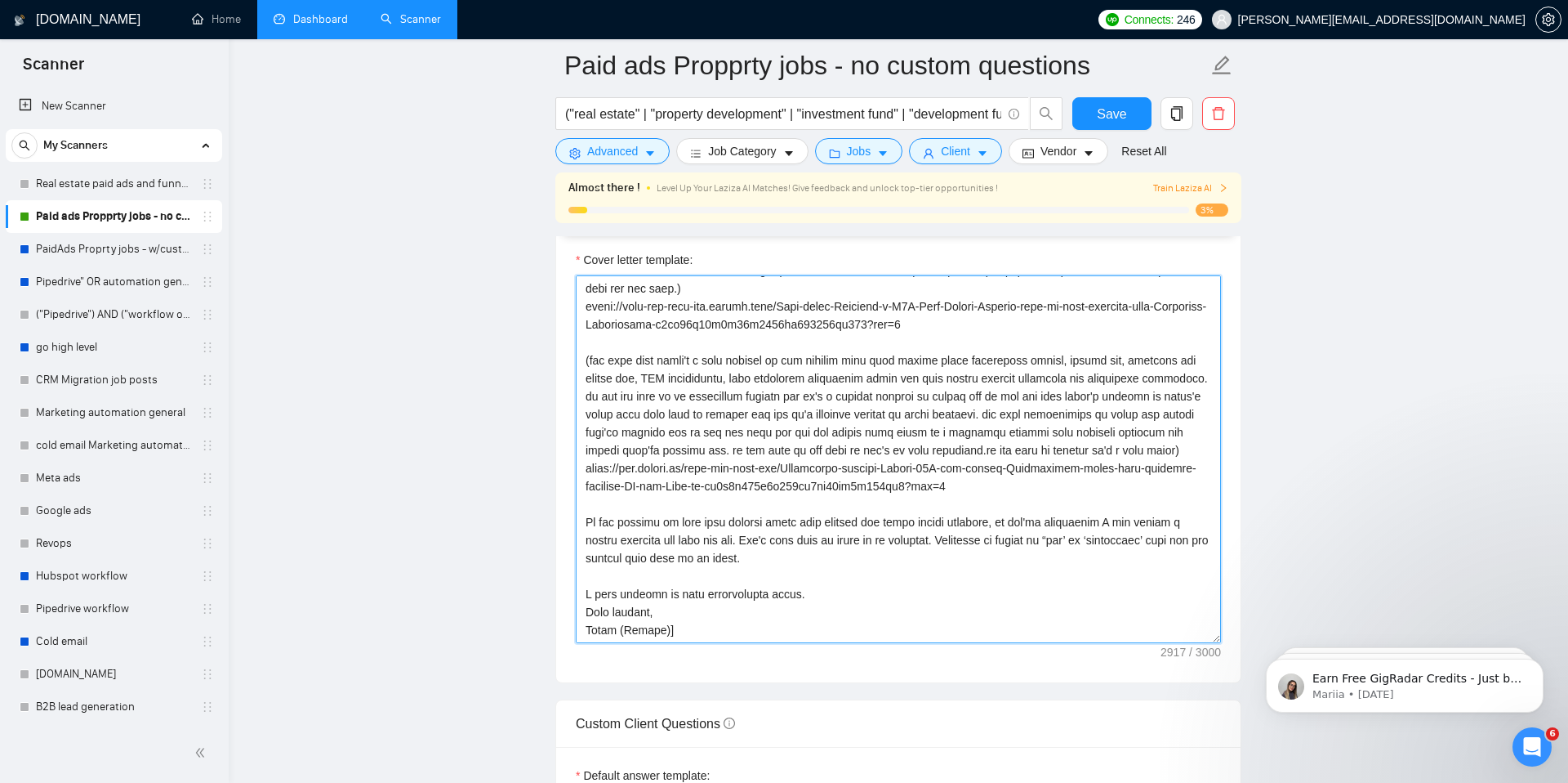
scroll to position [1903, 0]
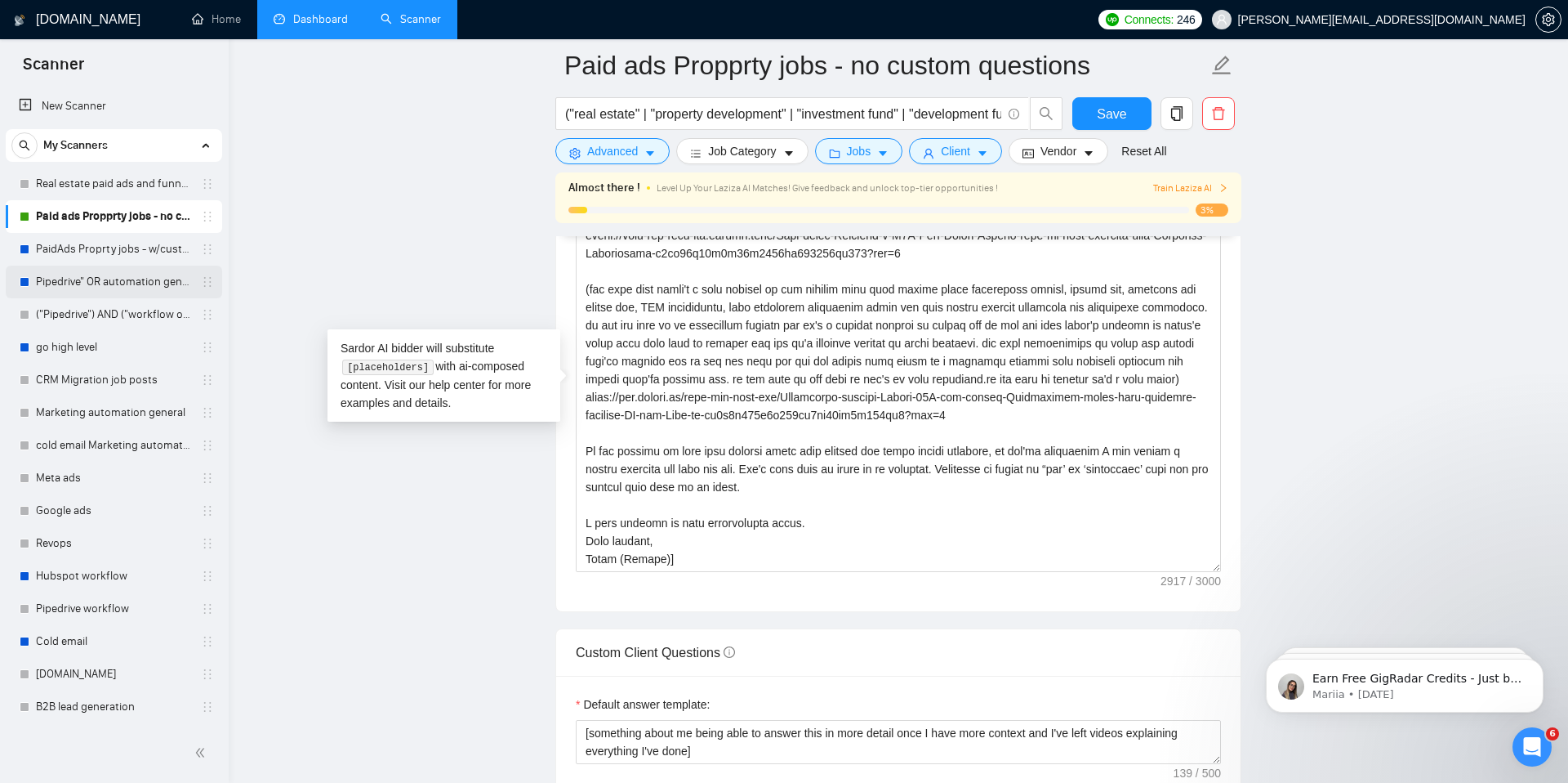
click at [52, 288] on link "Pipedrive" OR automation general" at bounding box center [113, 282] width 155 height 32
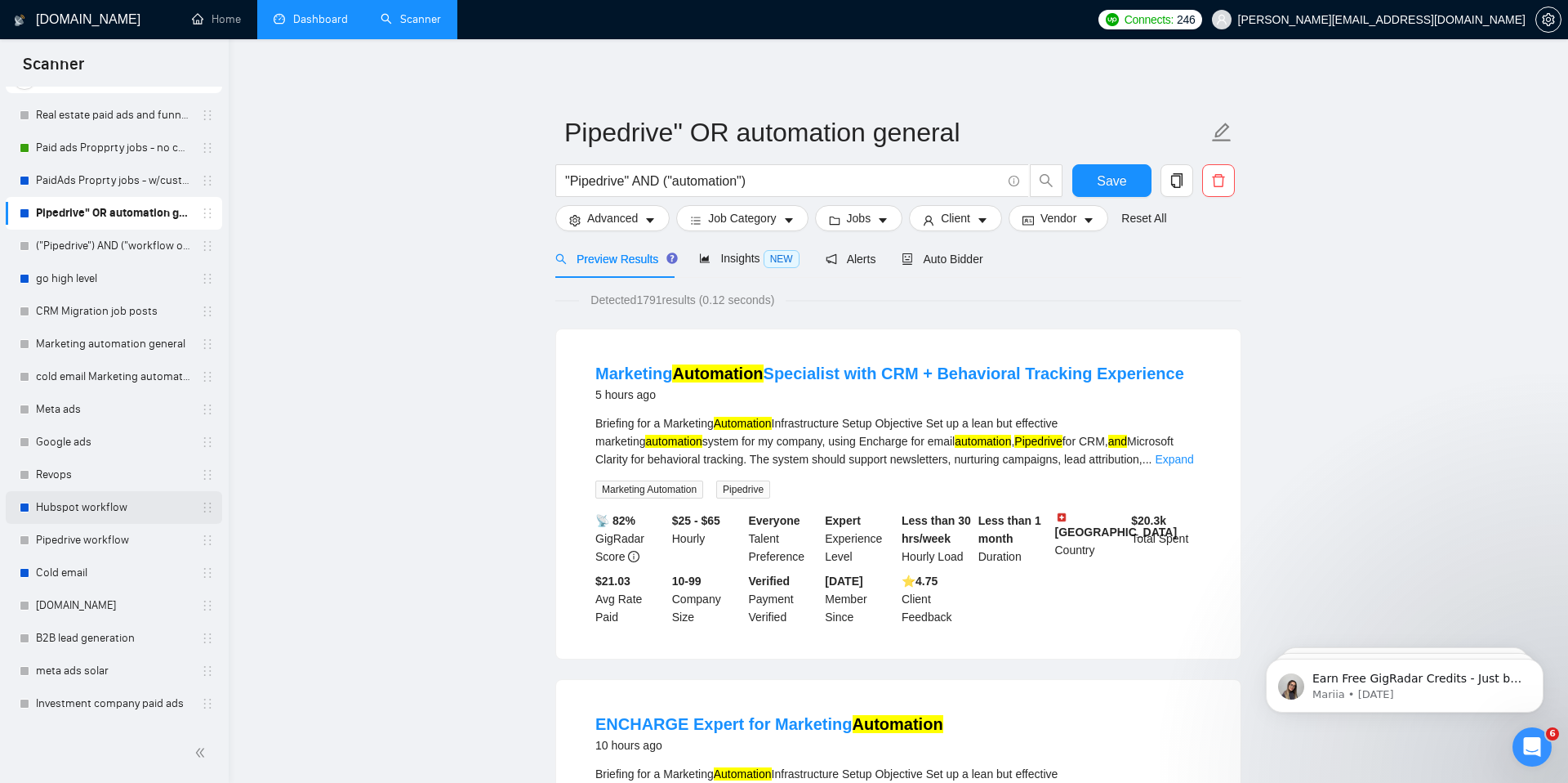
scroll to position [71, 0]
click at [80, 518] on link "Hubspot workflow" at bounding box center [113, 504] width 155 height 32
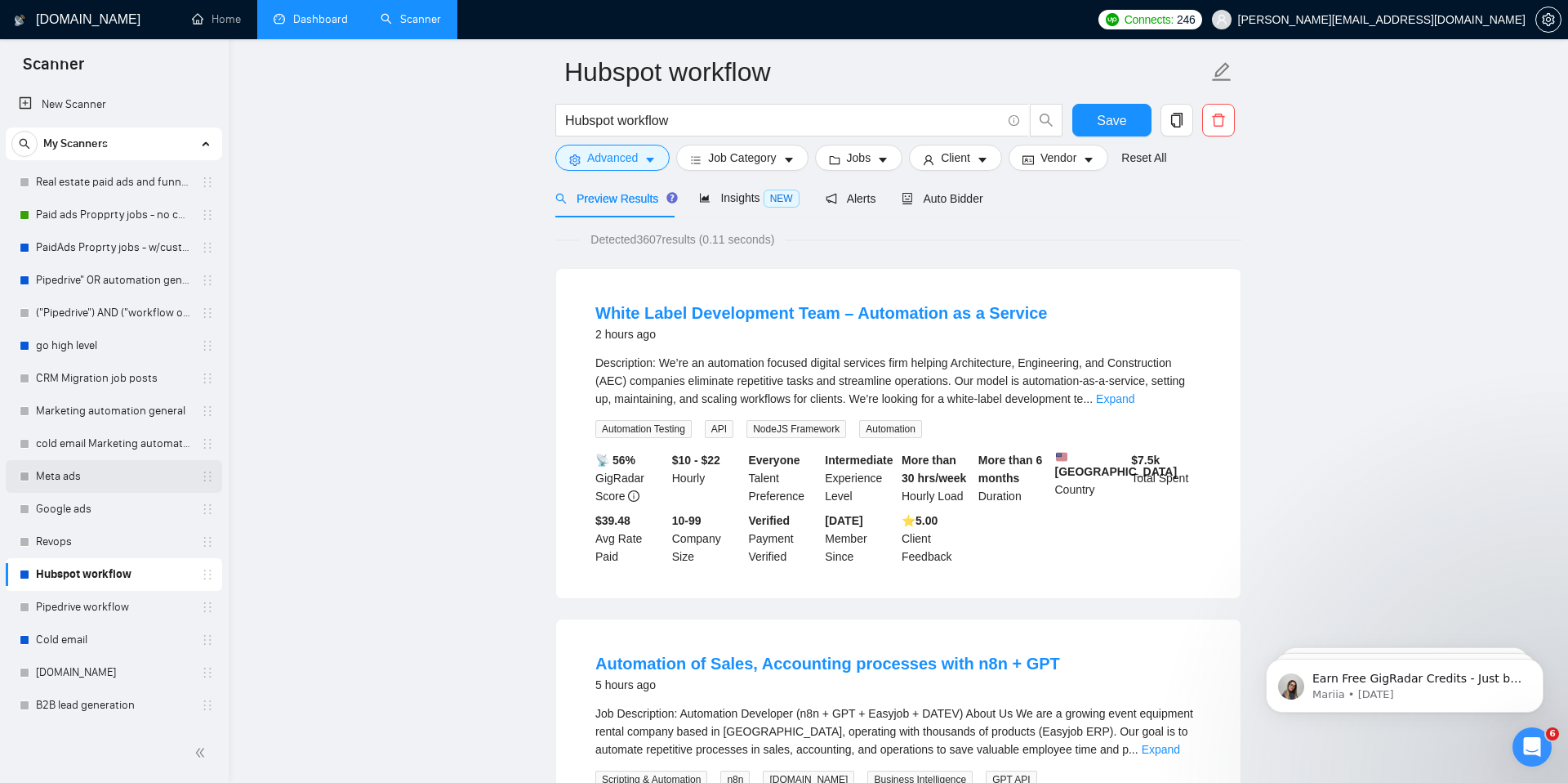
scroll to position [0, 0]
click at [133, 378] on link "CRM Migration job posts" at bounding box center [113, 380] width 155 height 32
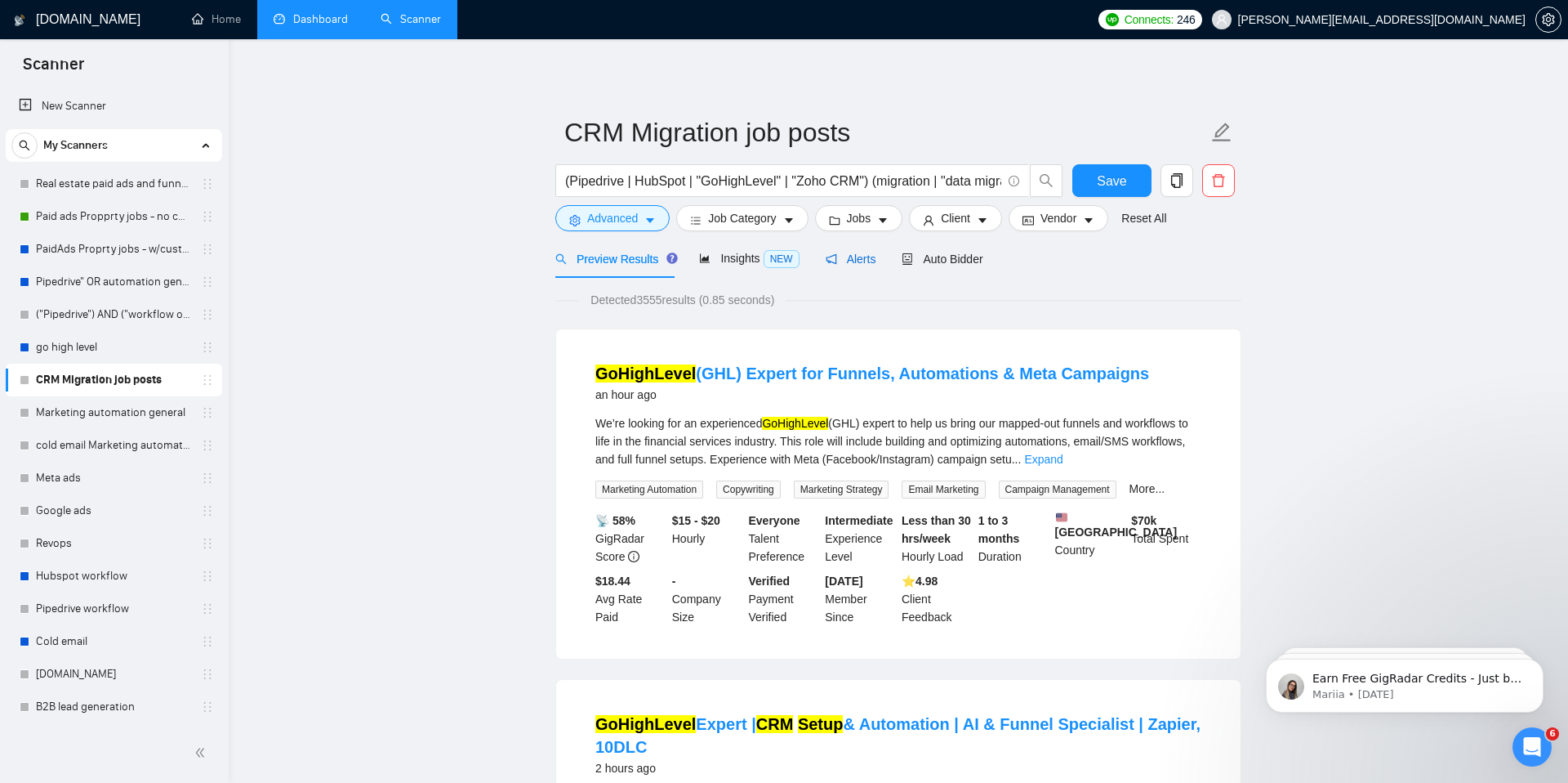
click at [840, 266] on span "Alerts" at bounding box center [851, 259] width 51 height 13
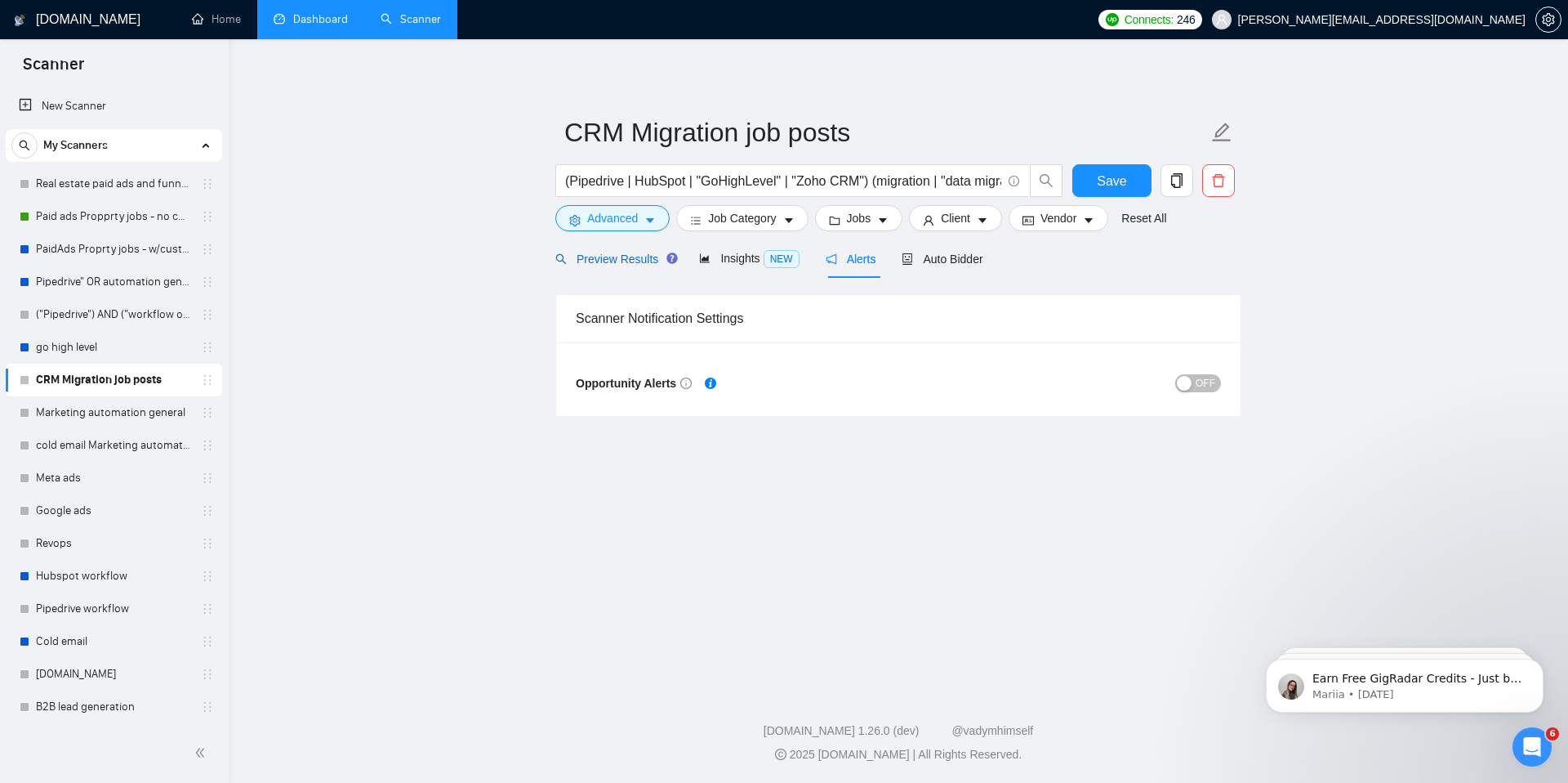
click at [617, 257] on span "Preview Results" at bounding box center [614, 259] width 117 height 13
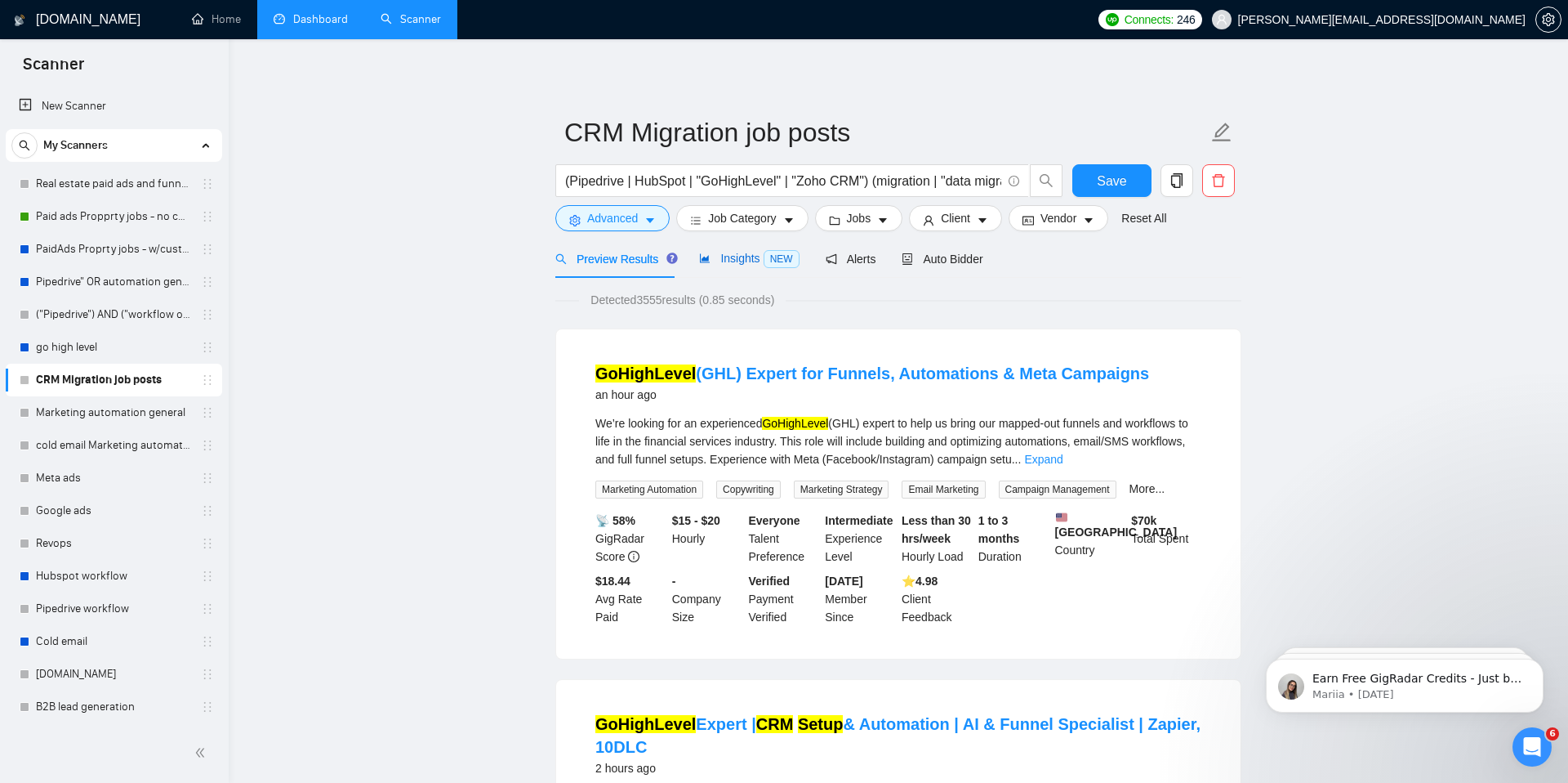
click at [756, 249] on div "Insights NEW" at bounding box center [749, 258] width 100 height 18
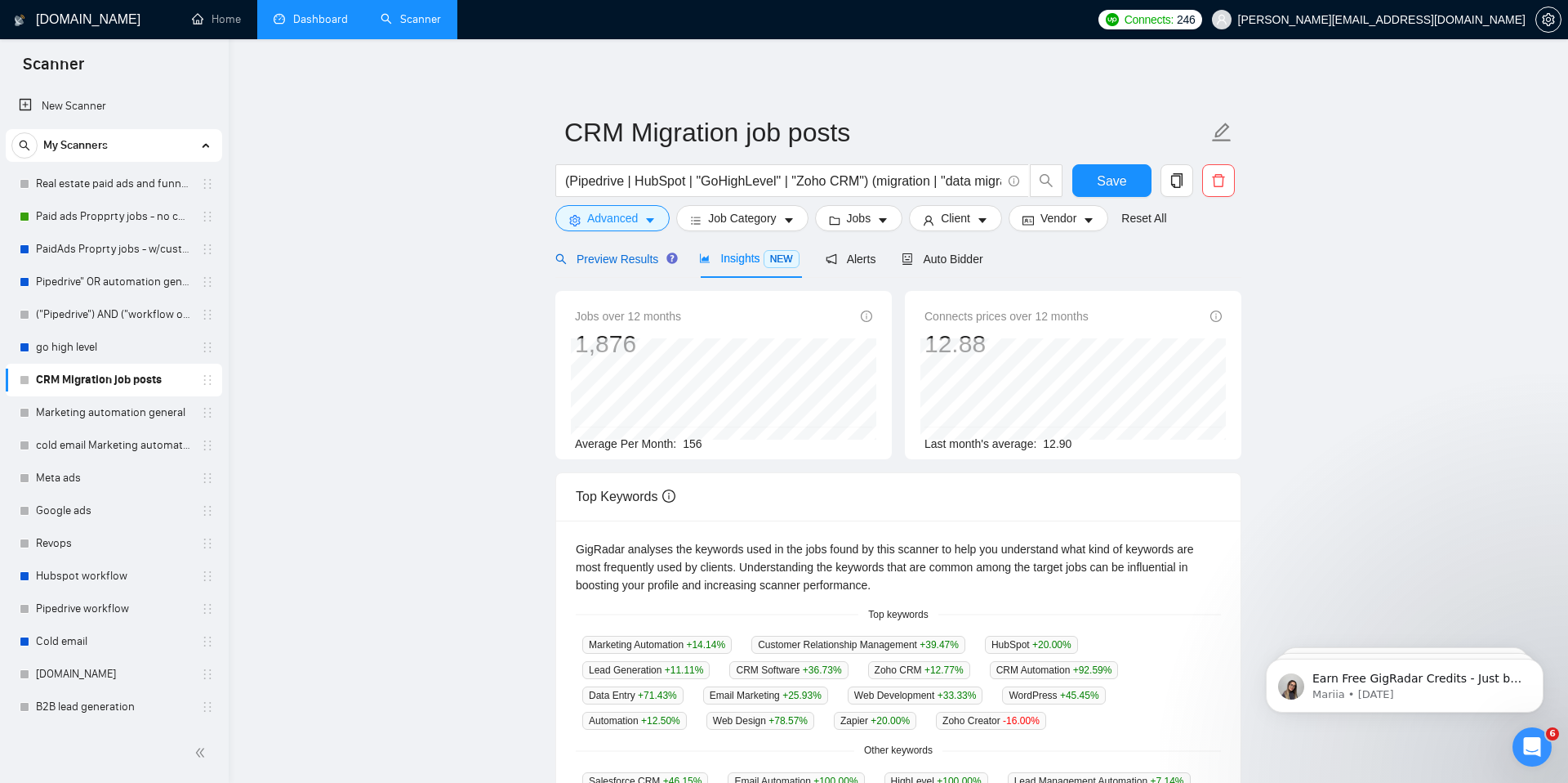
click at [646, 254] on span "Preview Results" at bounding box center [614, 259] width 117 height 13
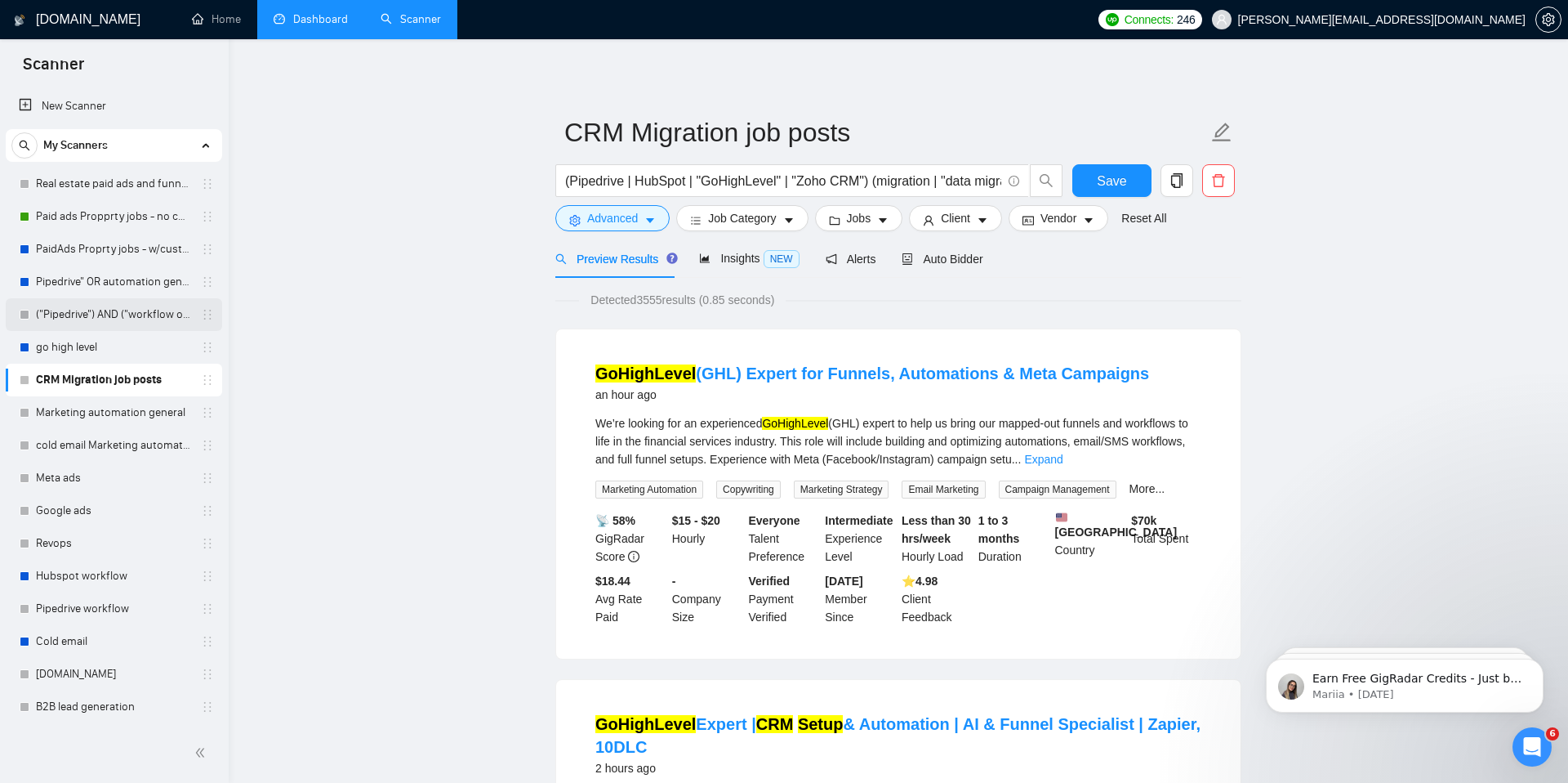
click at [104, 309] on link "("Pipedrive") AND ("workflow or optimize)" at bounding box center [113, 314] width 155 height 32
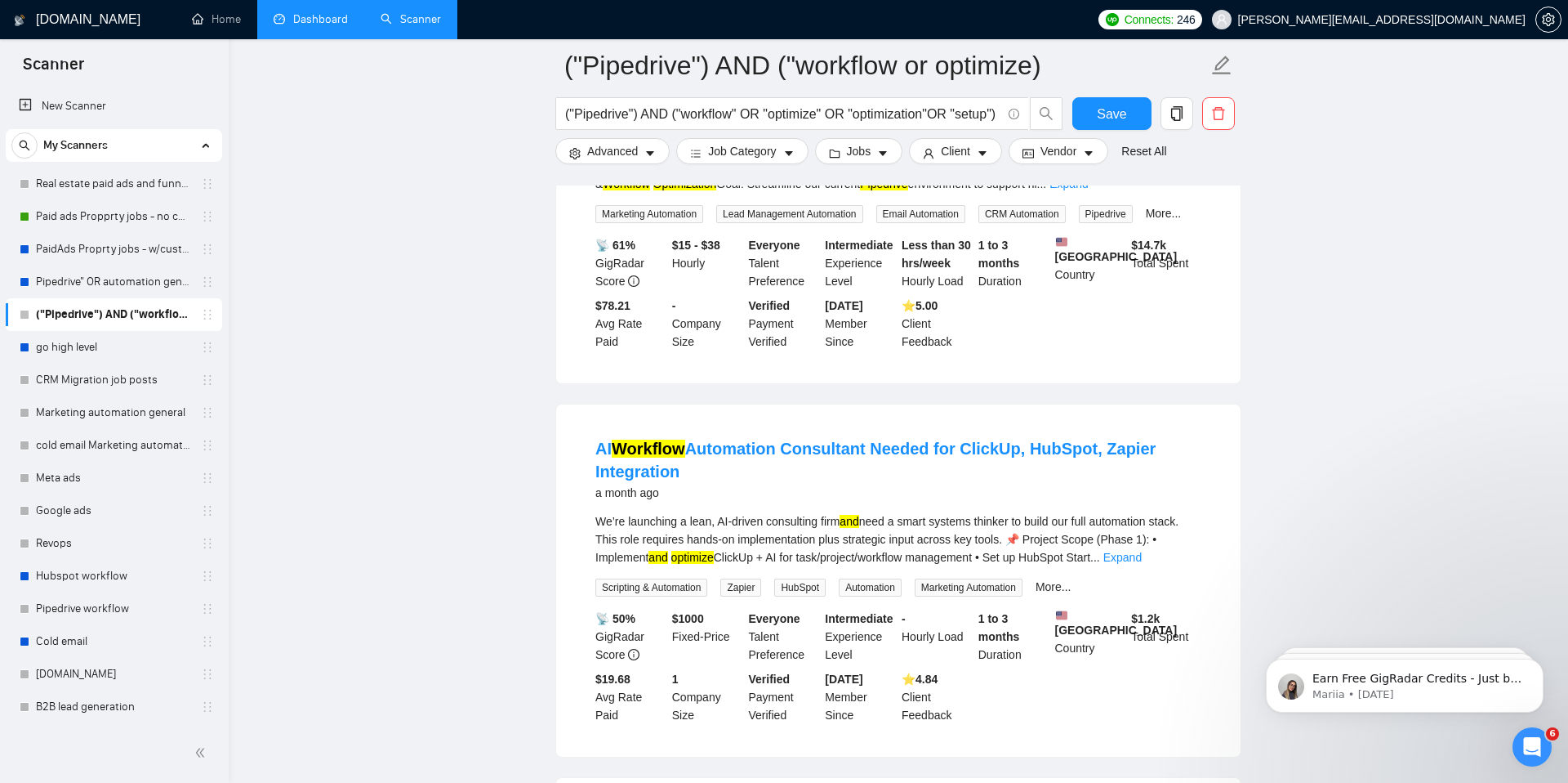
scroll to position [1478, 0]
